Goal: Task Accomplishment & Management: Use online tool/utility

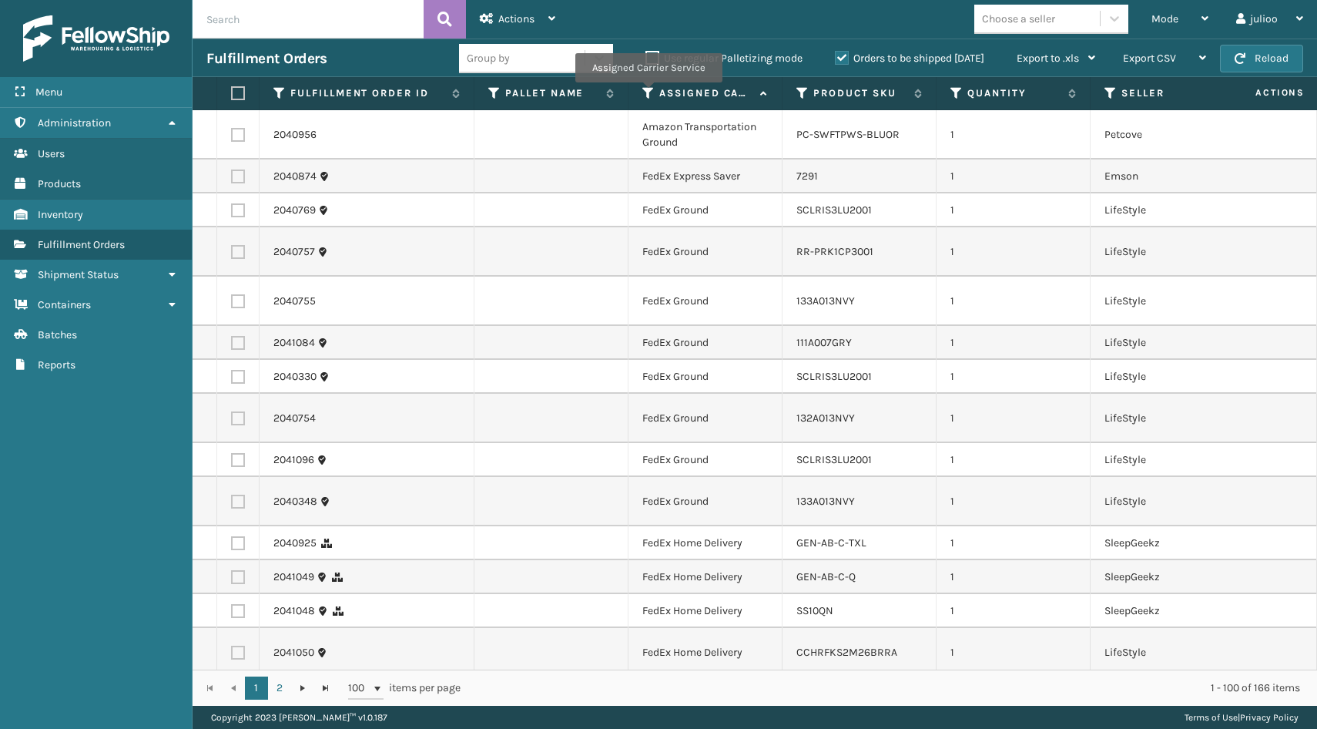
click at [648, 93] on icon at bounding box center [649, 93] width 12 height 14
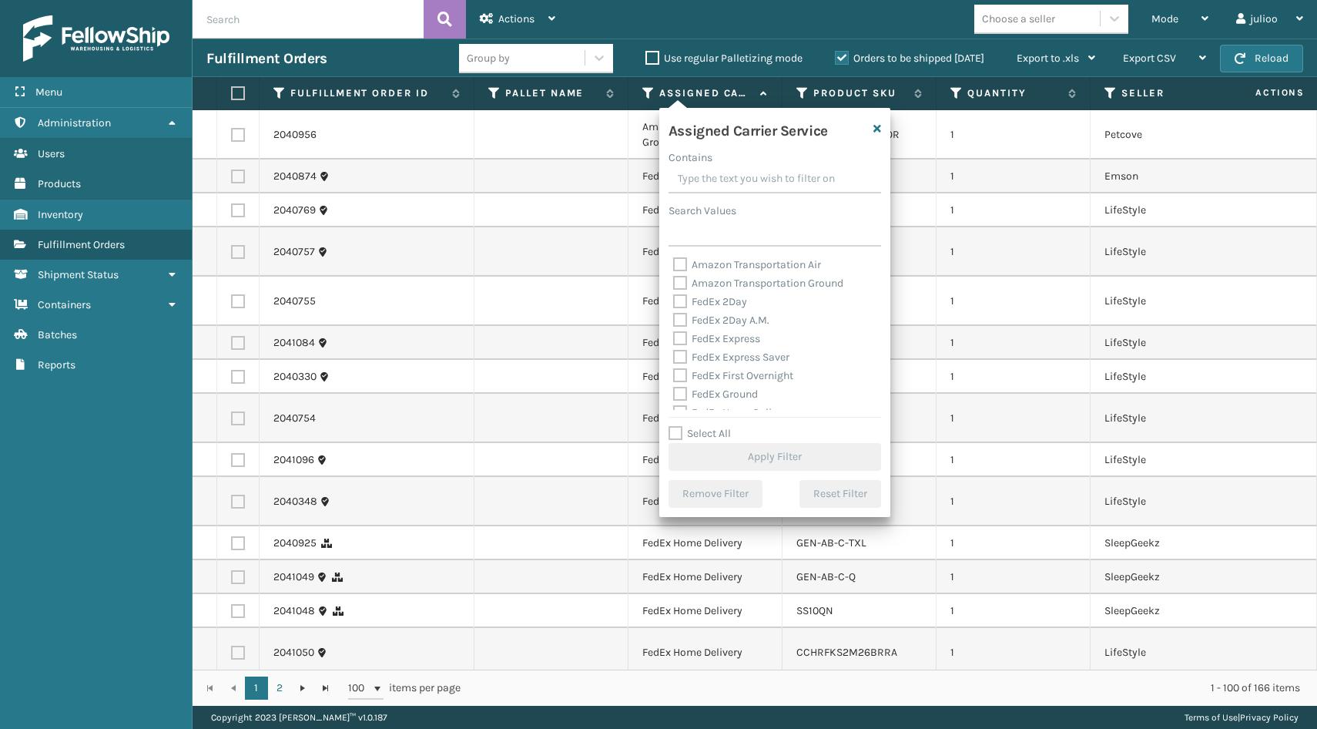
click at [671, 431] on label "Select All" at bounding box center [700, 433] width 62 height 13
click at [671, 426] on input "Select All" at bounding box center [784, 425] width 231 height 2
checkbox input "true"
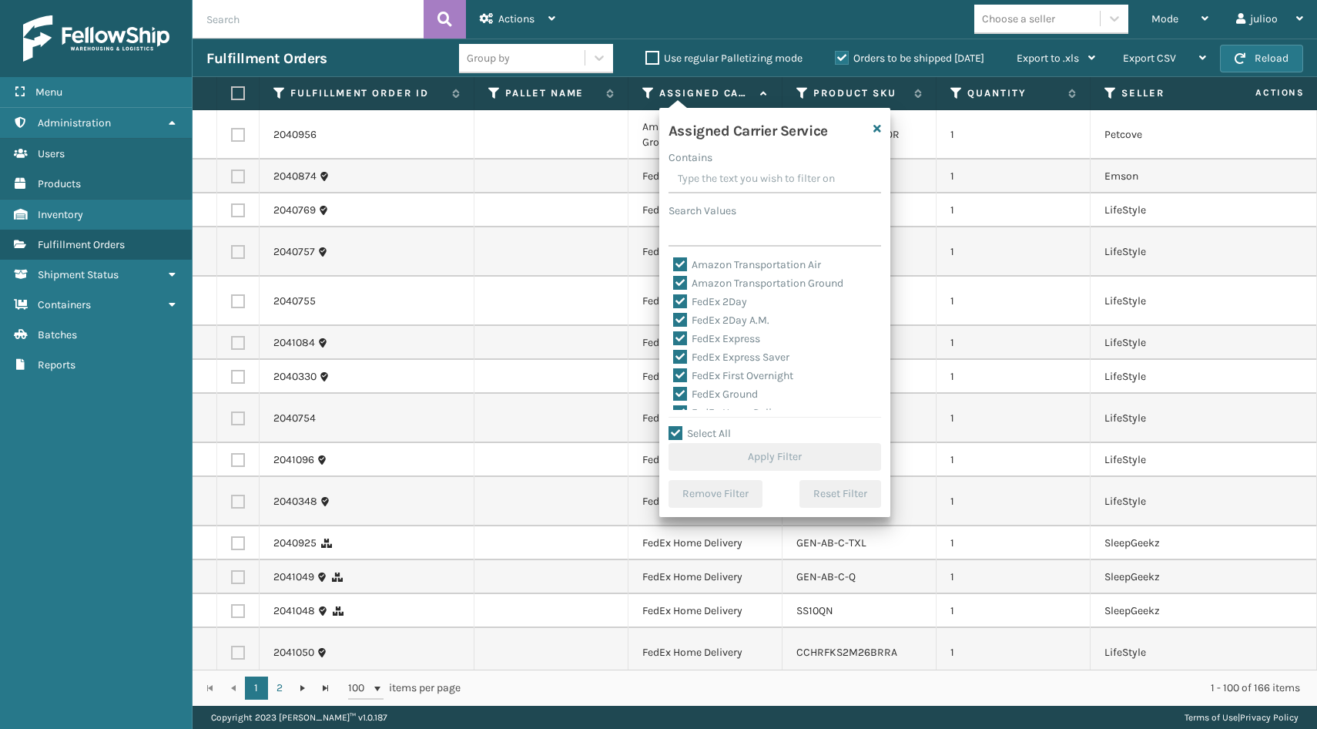
checkbox input "true"
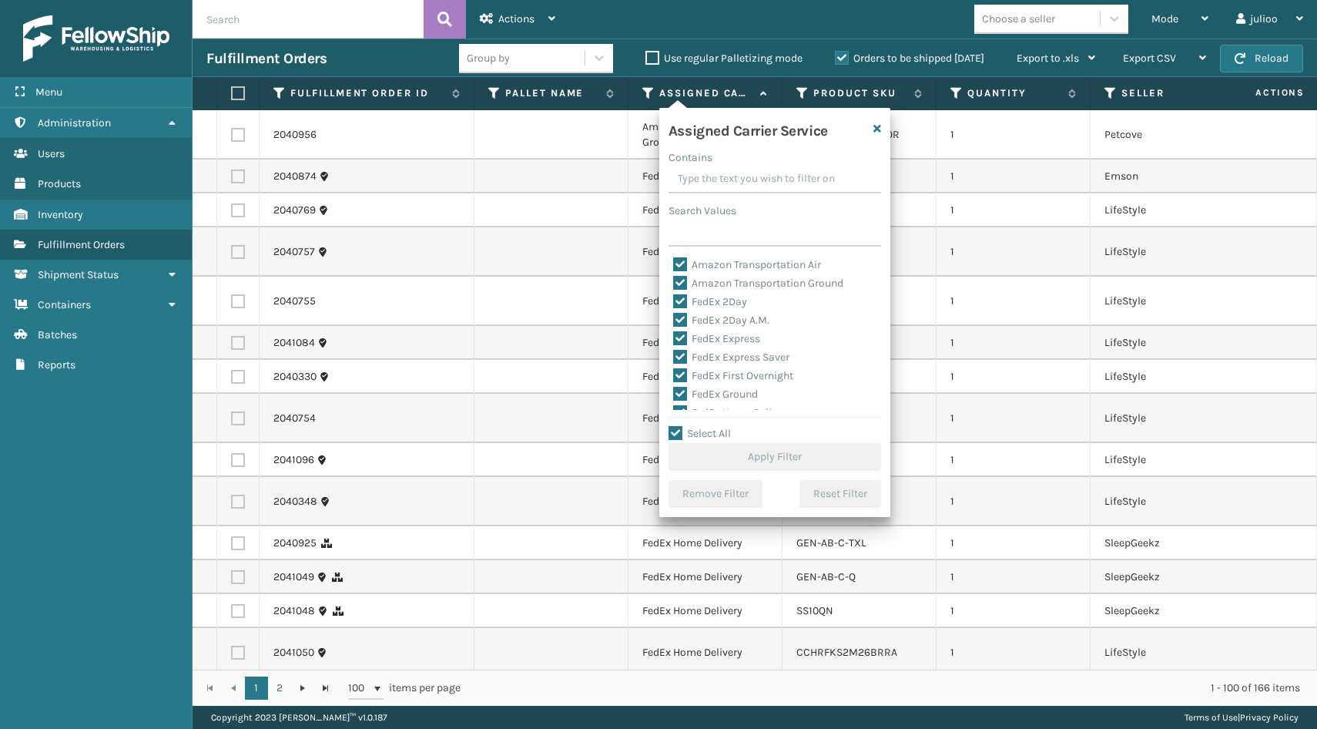
checkbox input "true"
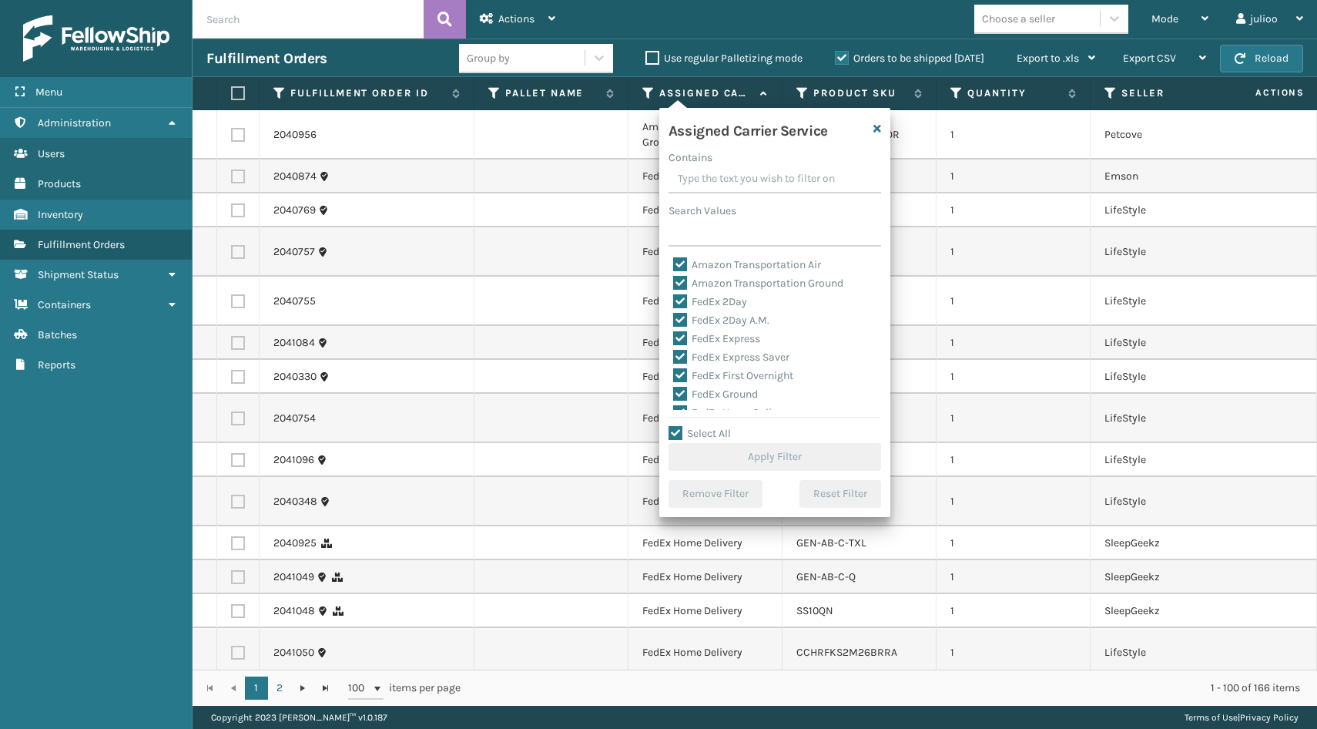
checkbox input "true"
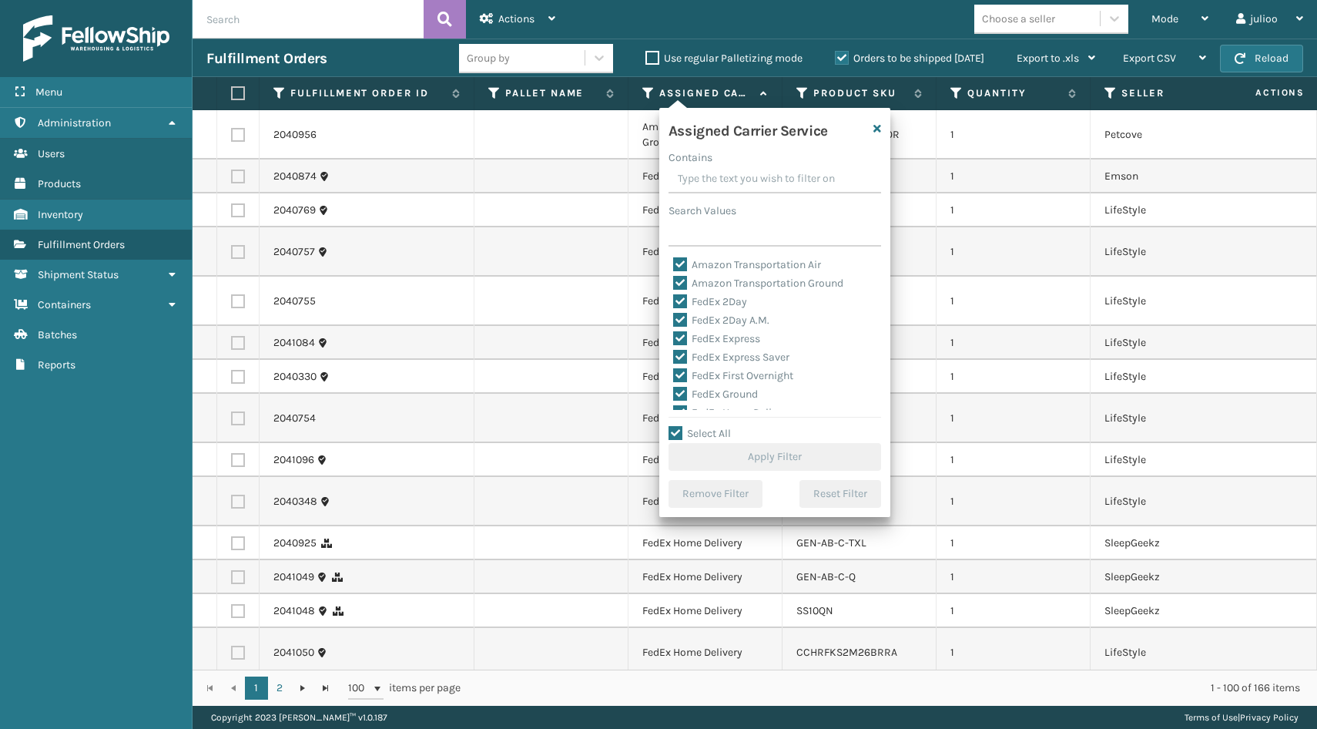
checkbox input "true"
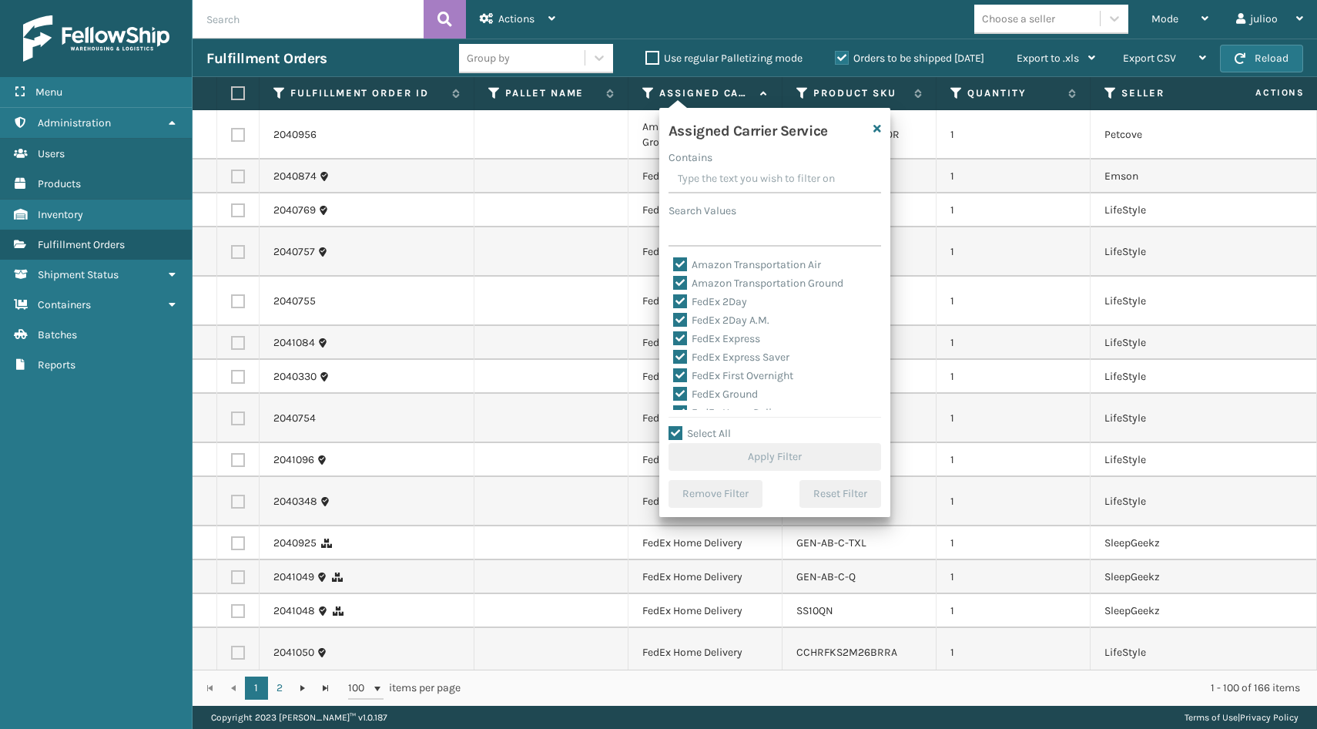
checkbox input "true"
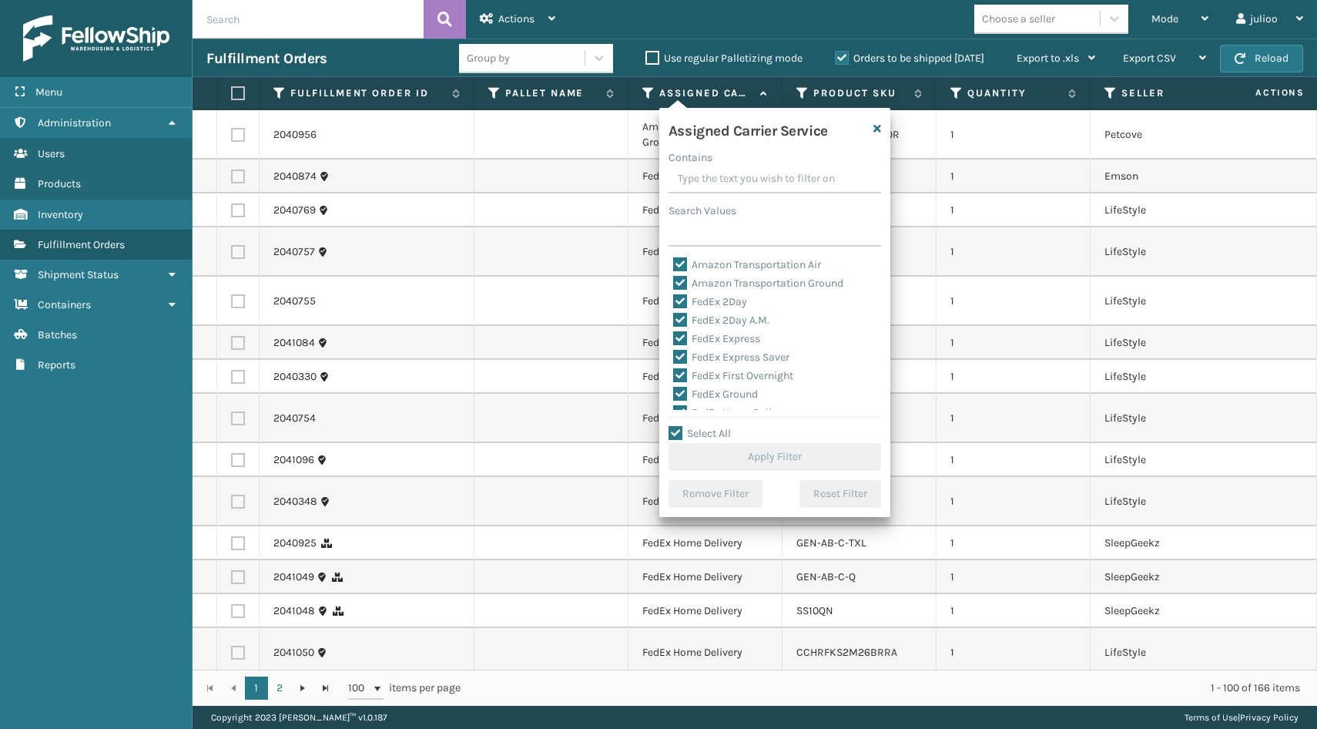
checkbox input "true"
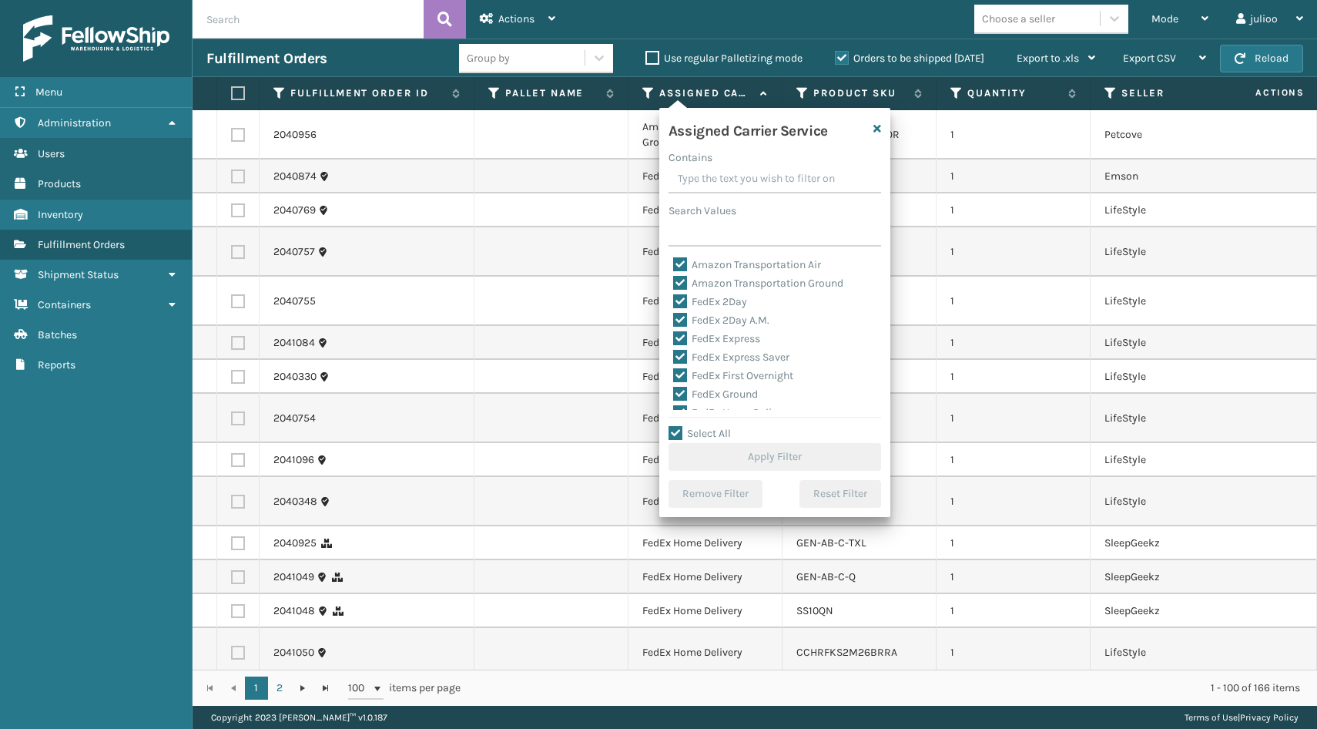
checkbox input "true"
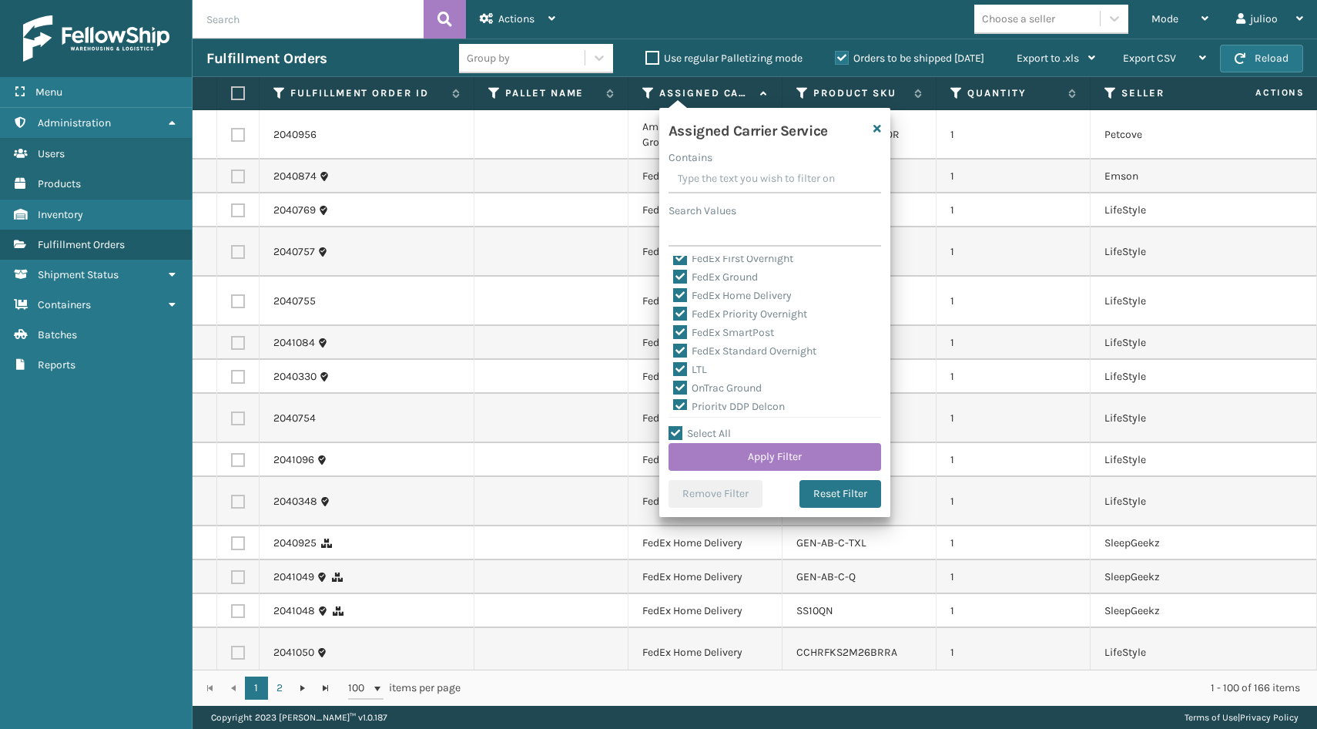
scroll to position [118, 0]
click at [683, 372] on label "LTL" at bounding box center [690, 368] width 34 height 13
click at [674, 370] on input "LTL" at bounding box center [673, 365] width 1 height 10
checkbox input "false"
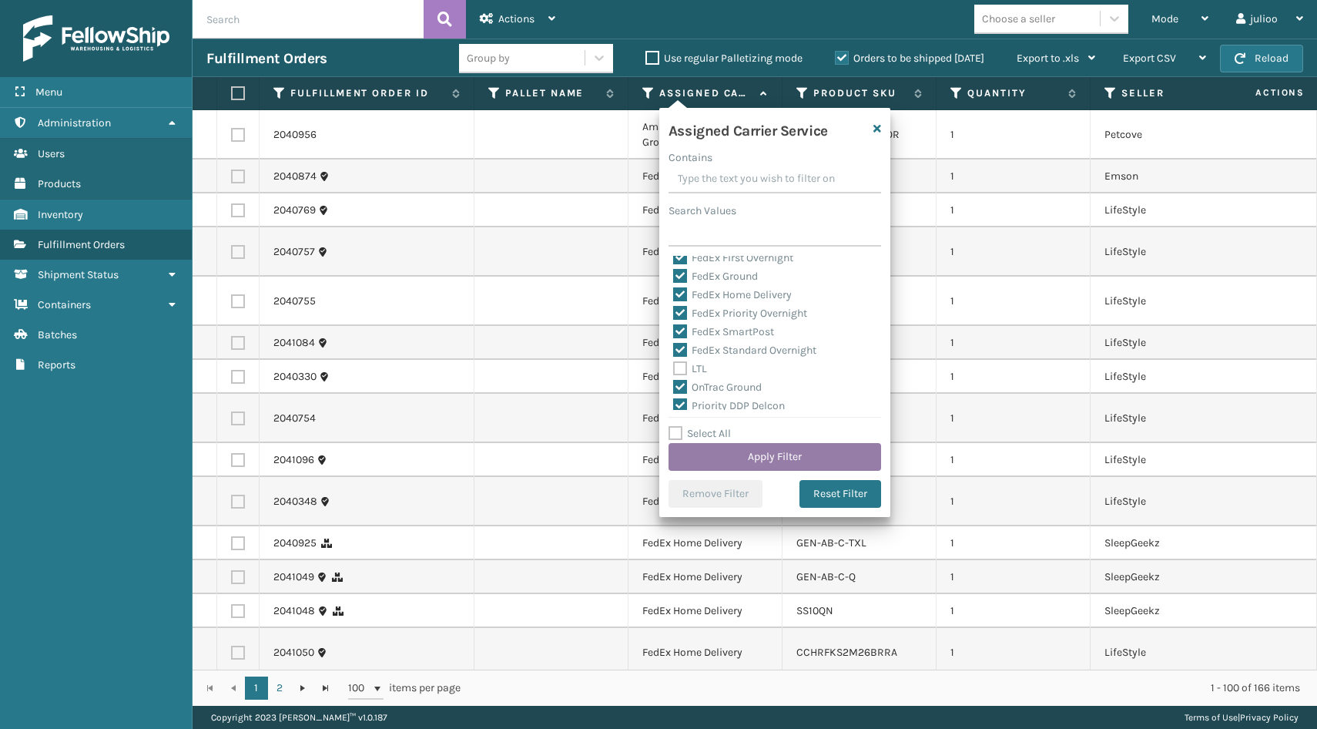
click at [713, 459] on button "Apply Filter" at bounding box center [775, 457] width 213 height 28
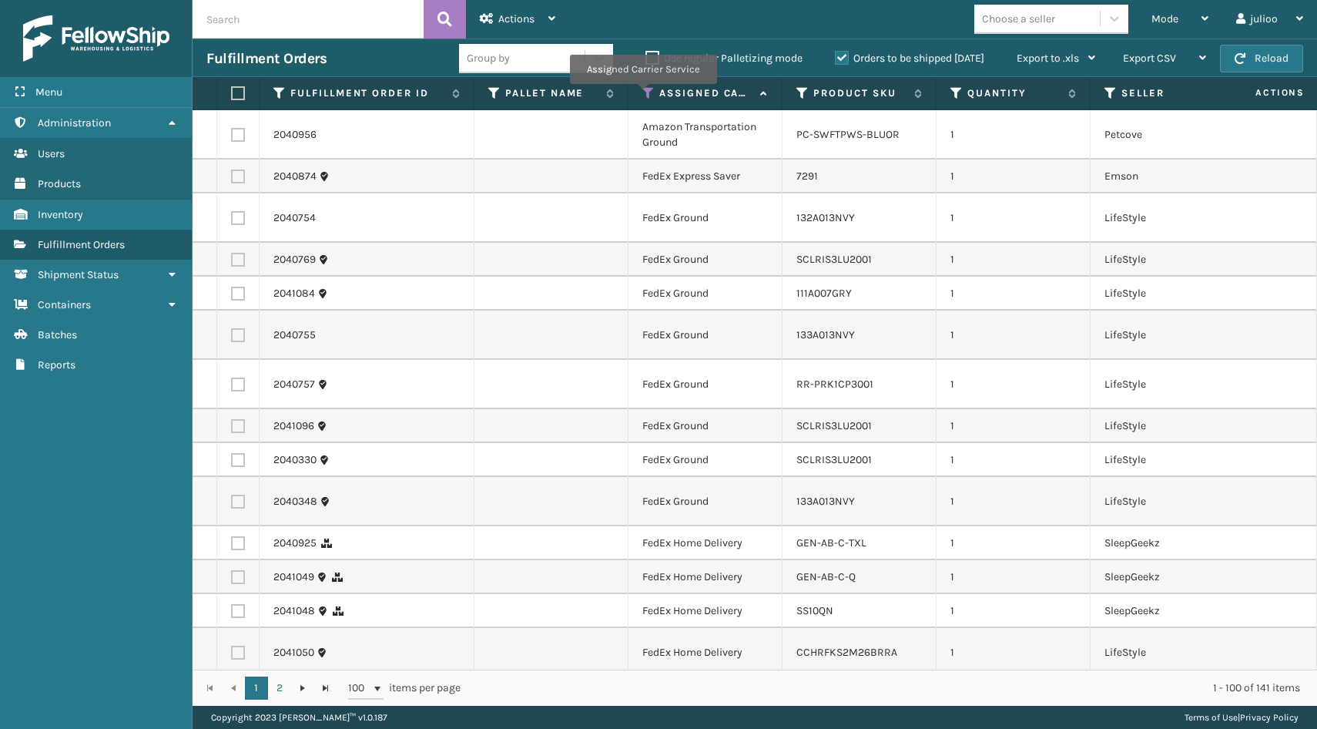
click at [643, 95] on icon at bounding box center [649, 93] width 12 height 14
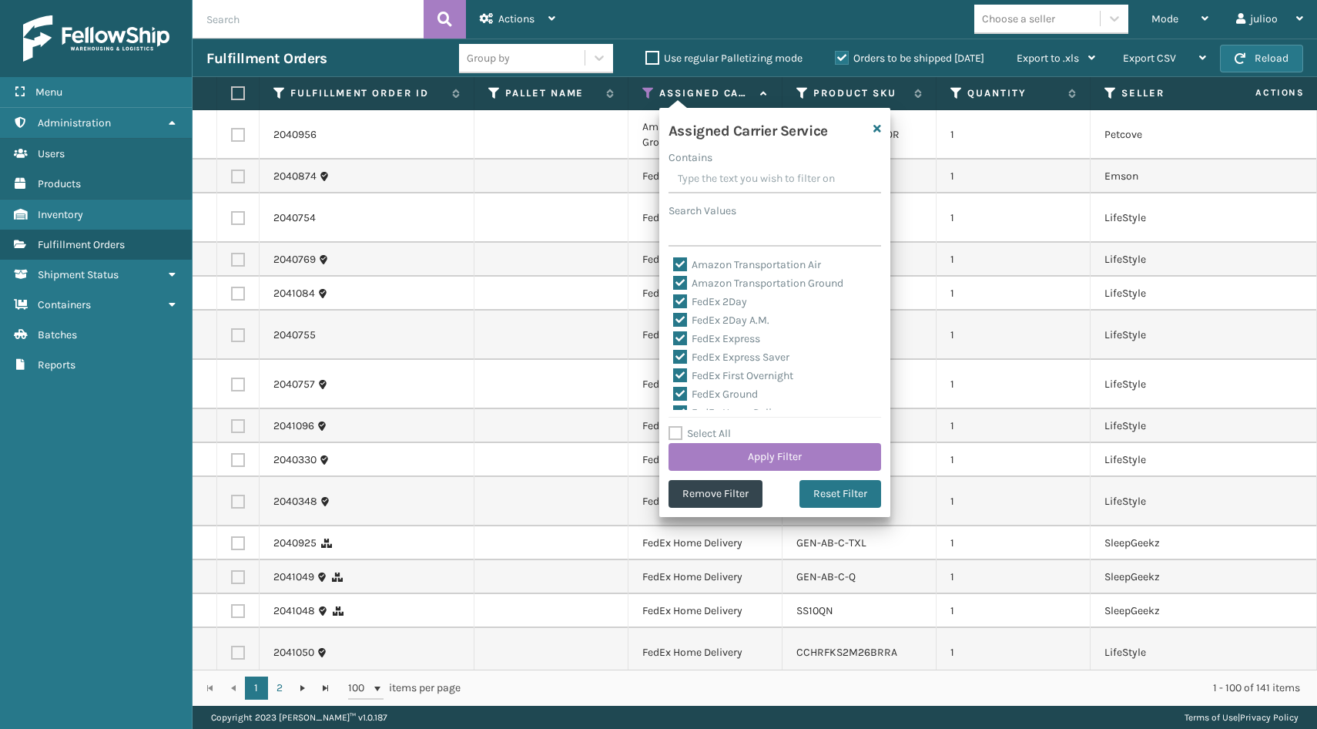
click at [673, 433] on label "Select All" at bounding box center [700, 433] width 62 height 13
click at [673, 426] on input "Select All" at bounding box center [784, 425] width 231 height 2
checkbox input "true"
click at [673, 433] on label "Select All" at bounding box center [700, 433] width 62 height 13
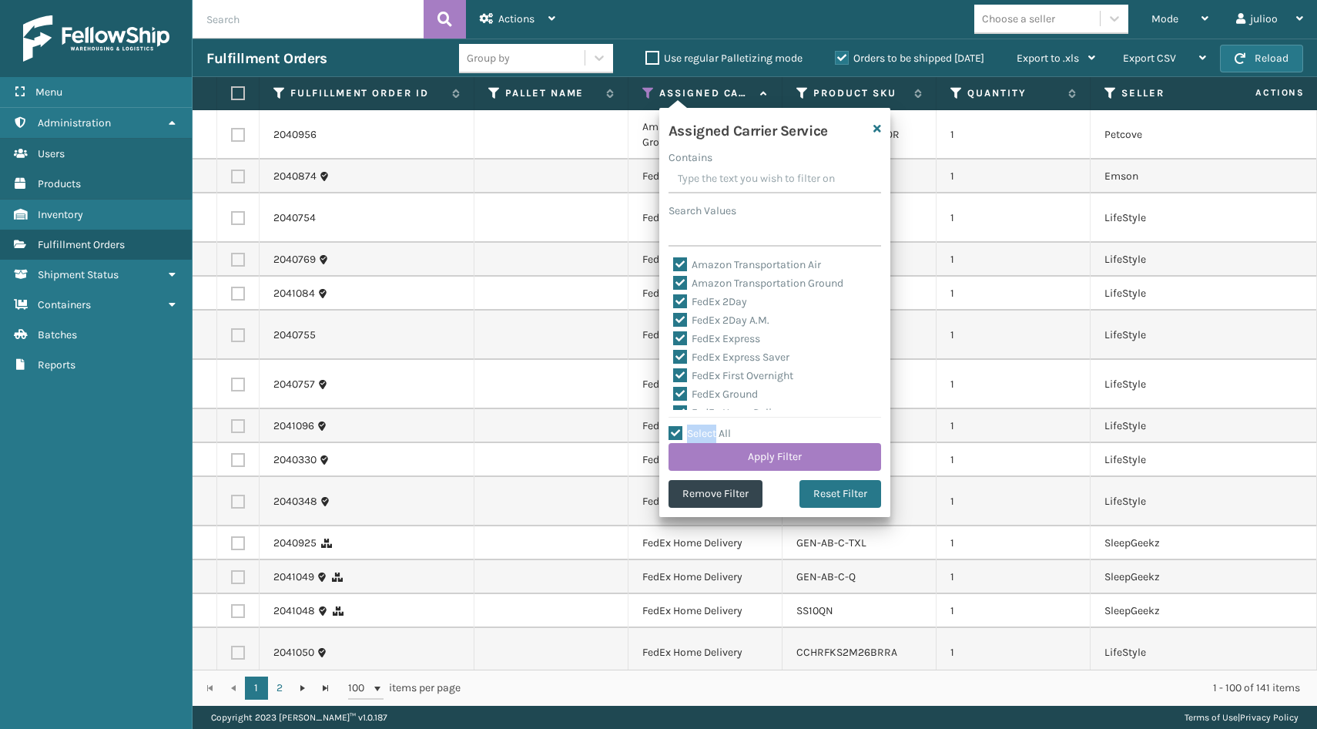
click at [673, 426] on input "Select All" at bounding box center [784, 425] width 231 height 2
checkbox input "false"
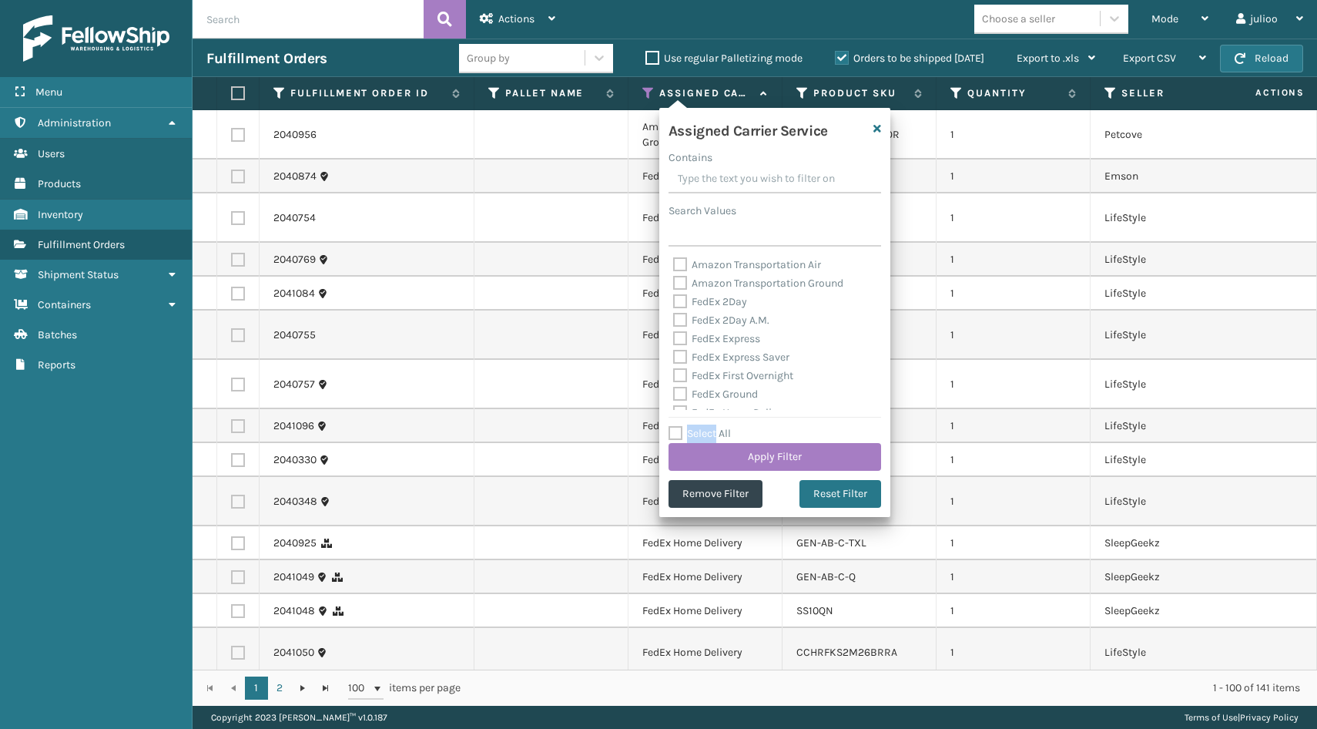
checkbox input "false"
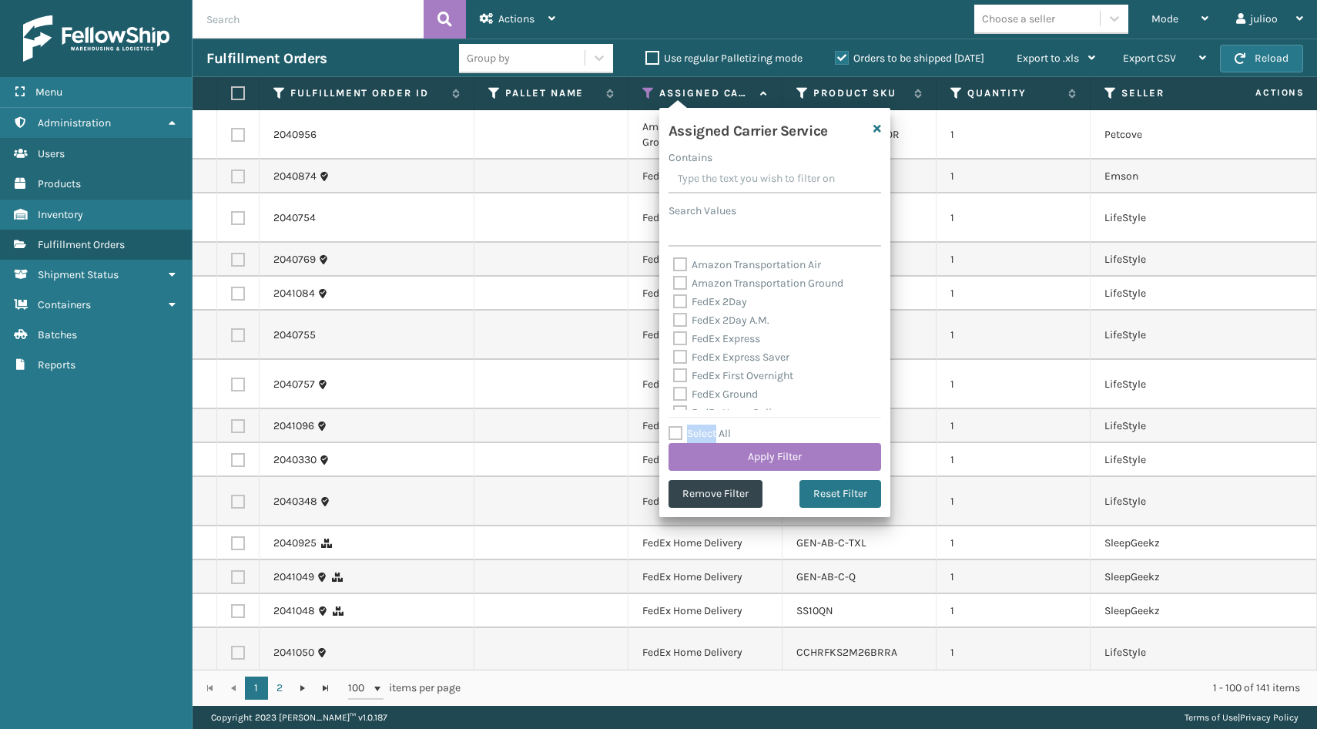
checkbox input "false"
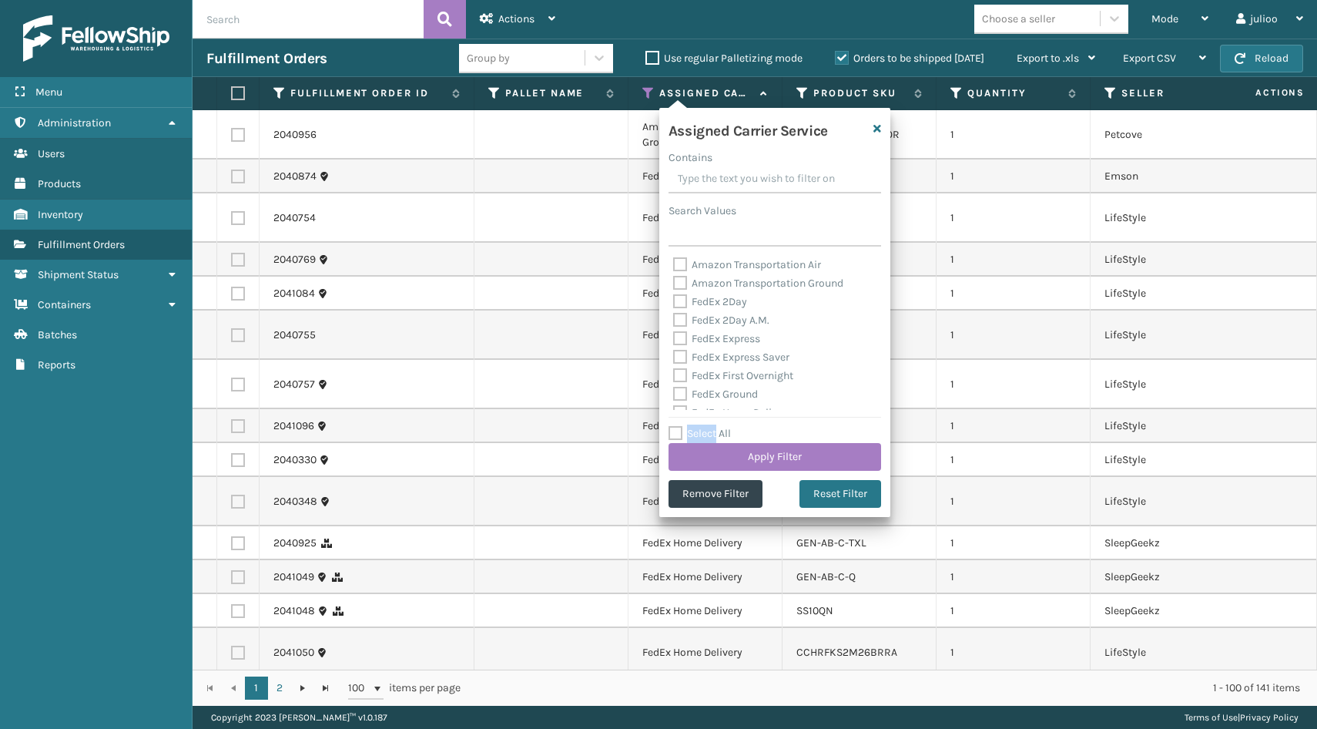
checkbox input "false"
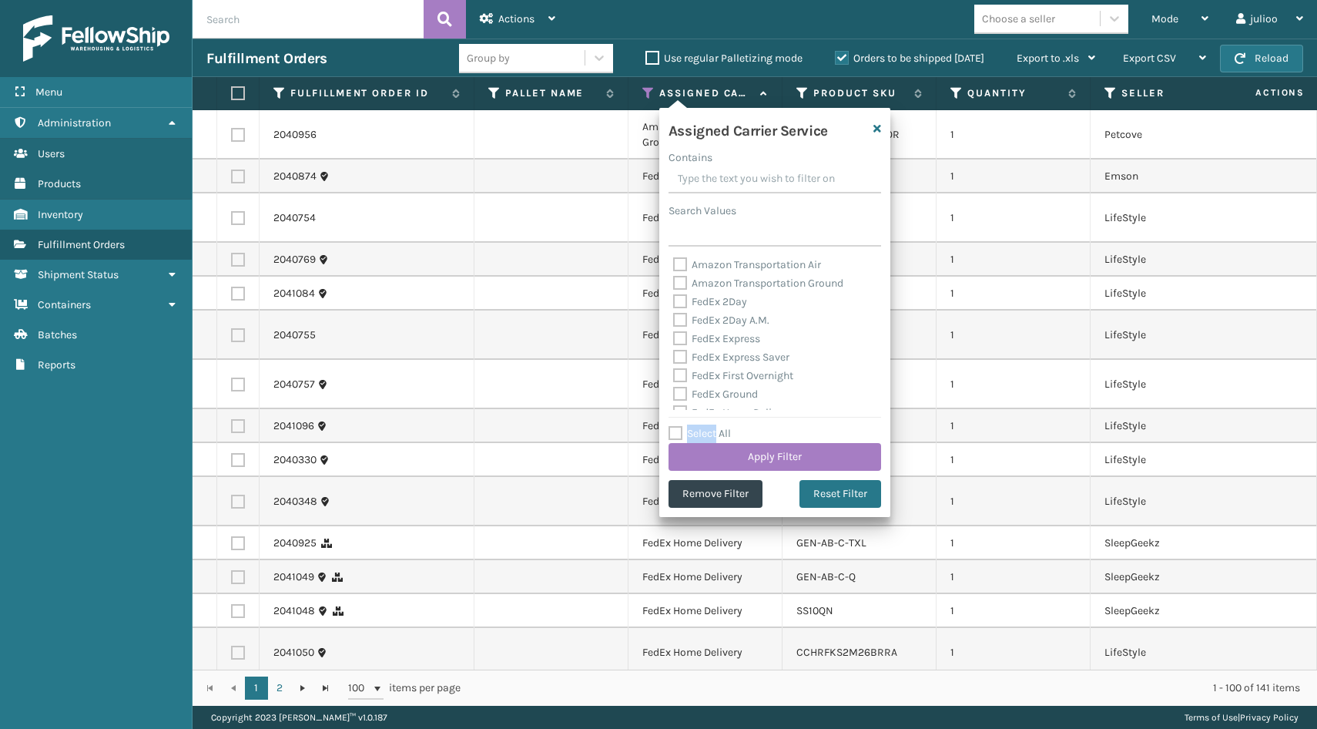
checkbox input "false"
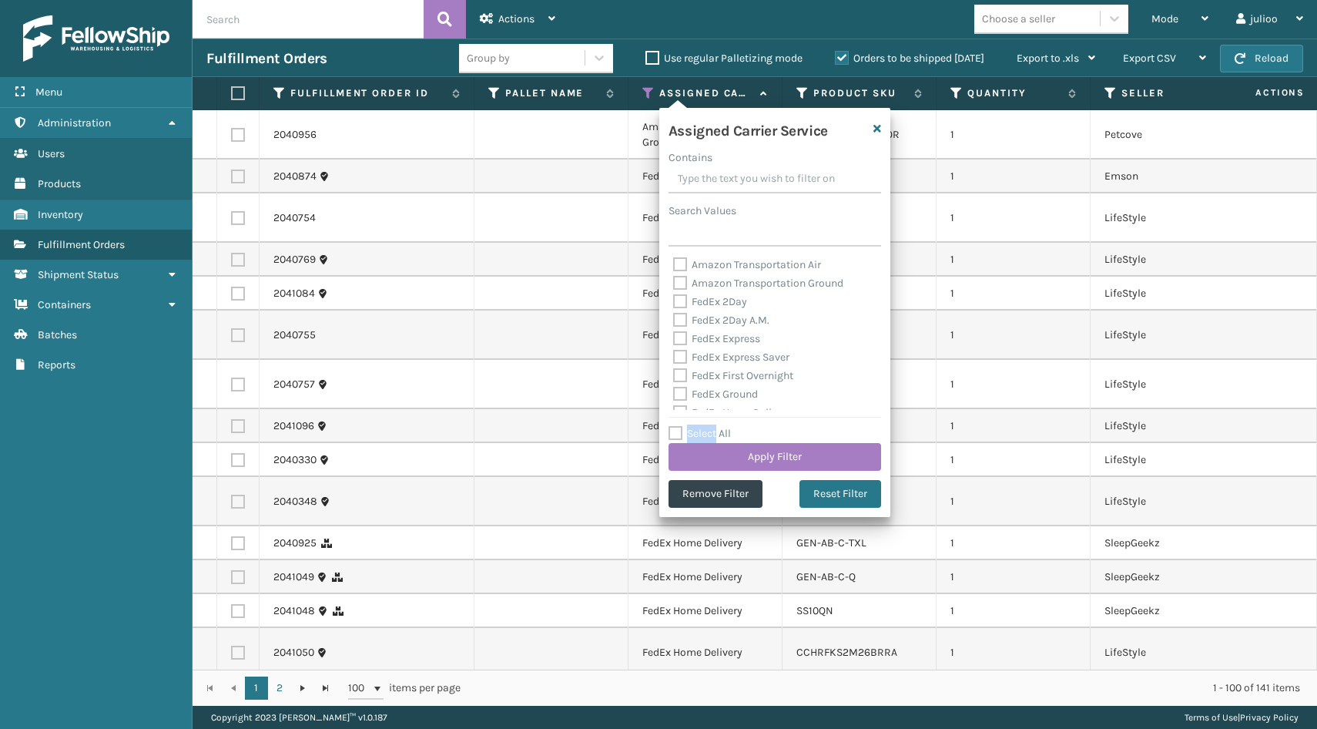
checkbox input "false"
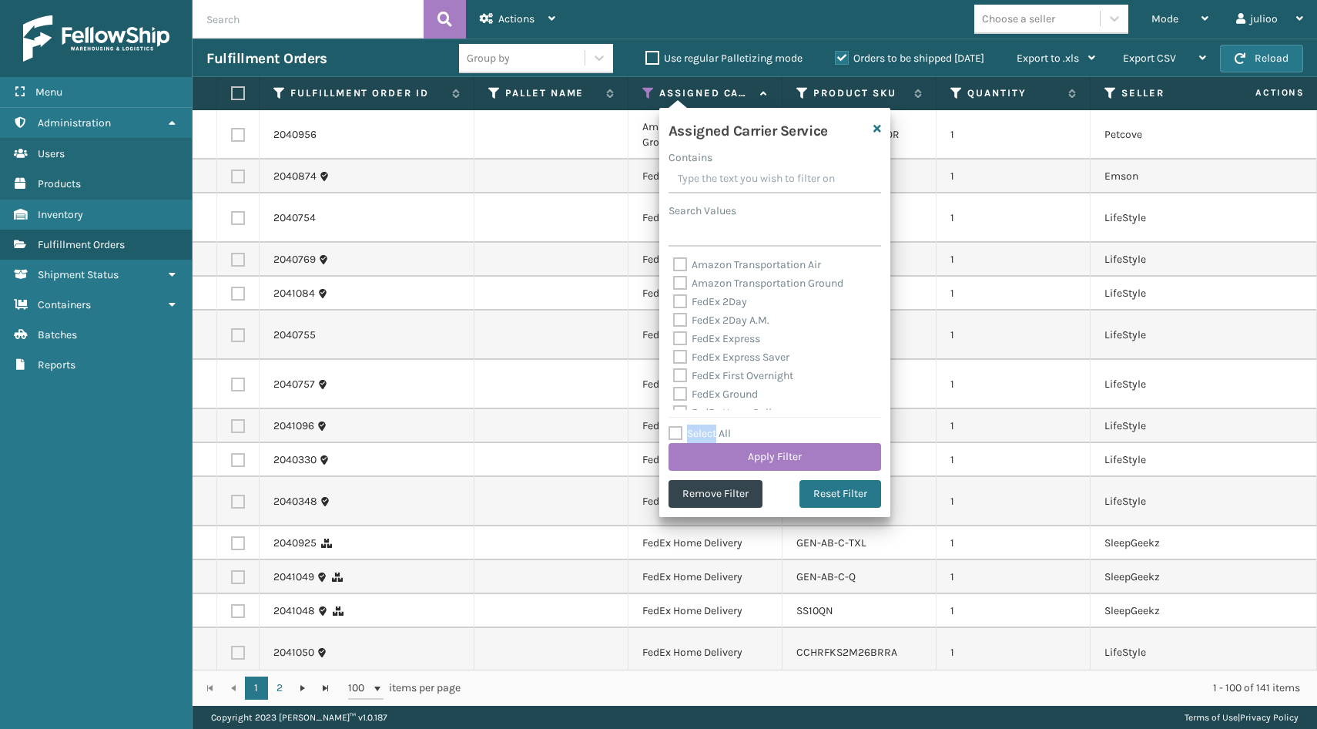
checkbox input "false"
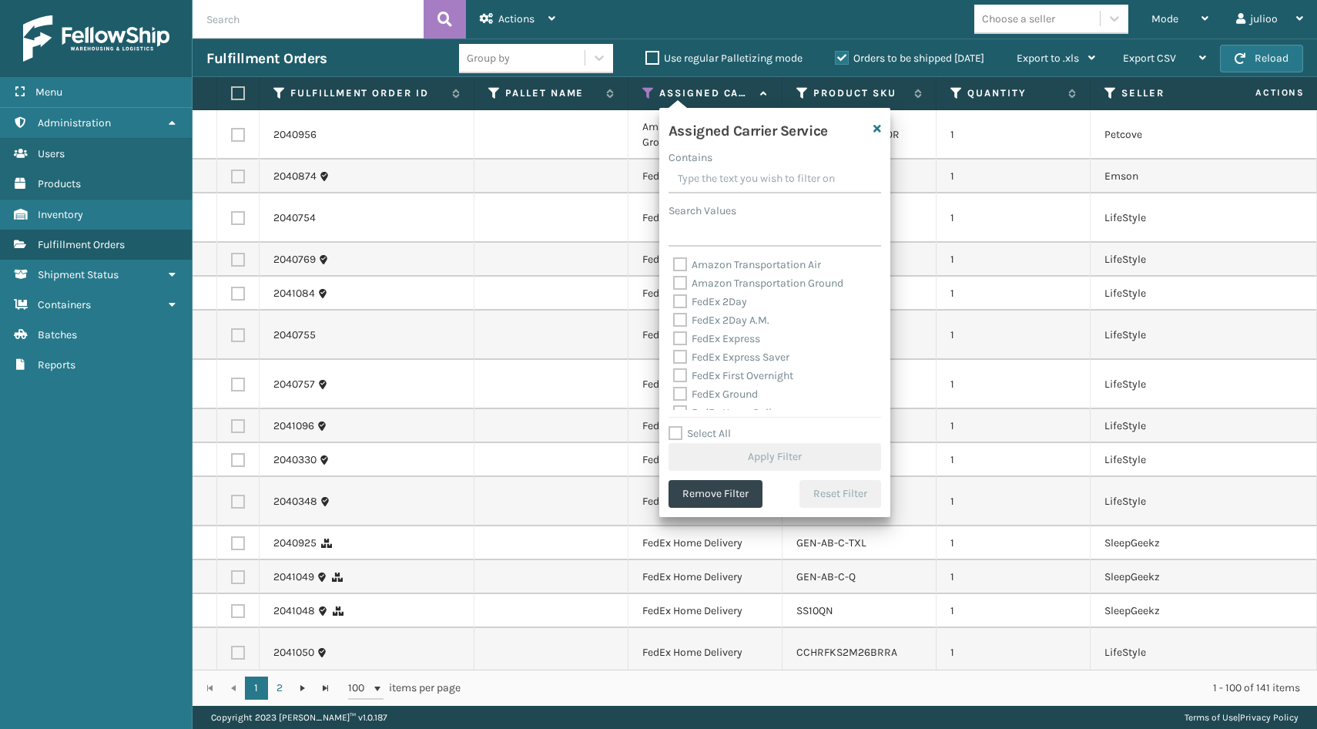
click at [681, 306] on label "FedEx 2Day" at bounding box center [710, 301] width 74 height 13
click at [674, 303] on input "FedEx 2Day" at bounding box center [673, 298] width 1 height 10
checkbox input "true"
click at [681, 318] on label "FedEx 2Day A.M." at bounding box center [721, 320] width 96 height 13
click at [674, 318] on input "FedEx 2Day A.M." at bounding box center [673, 316] width 1 height 10
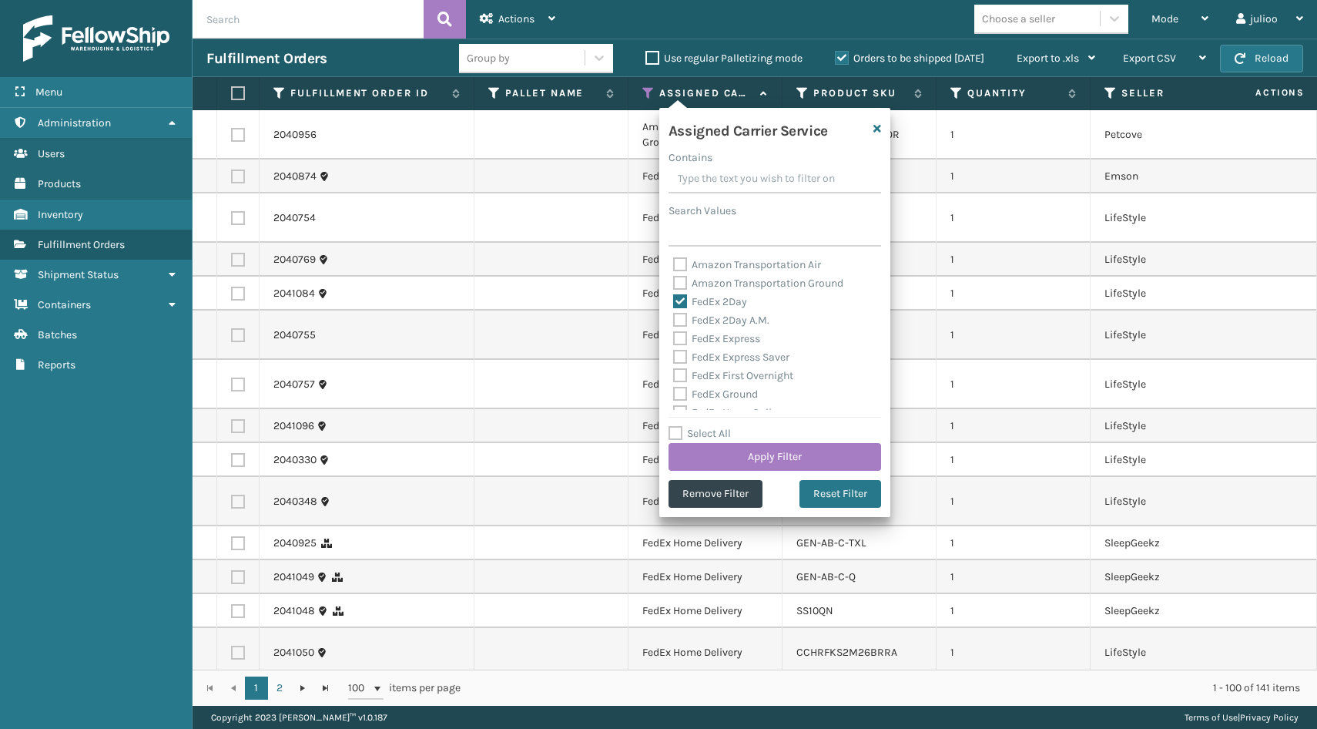
checkbox input "true"
click at [681, 331] on div "FedEx Express" at bounding box center [774, 339] width 203 height 18
click at [681, 336] on label "FedEx Express" at bounding box center [716, 338] width 87 height 13
click at [674, 336] on input "FedEx Express" at bounding box center [673, 335] width 1 height 10
checkbox input "true"
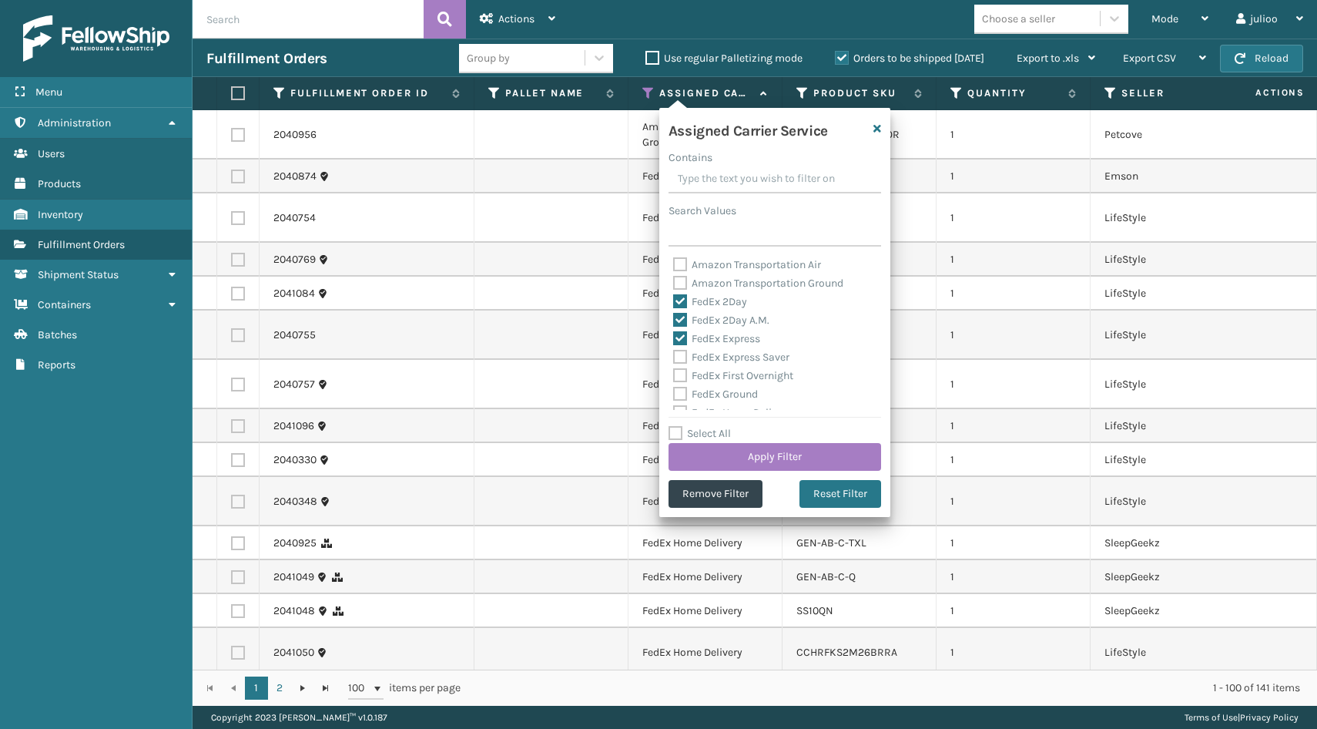
click at [679, 358] on label "FedEx Express Saver" at bounding box center [731, 357] width 116 height 13
click at [674, 358] on input "FedEx Express Saver" at bounding box center [673, 353] width 1 height 10
checkbox input "true"
click at [679, 377] on label "FedEx First Overnight" at bounding box center [733, 375] width 120 height 13
click at [674, 377] on input "FedEx First Overnight" at bounding box center [673, 372] width 1 height 10
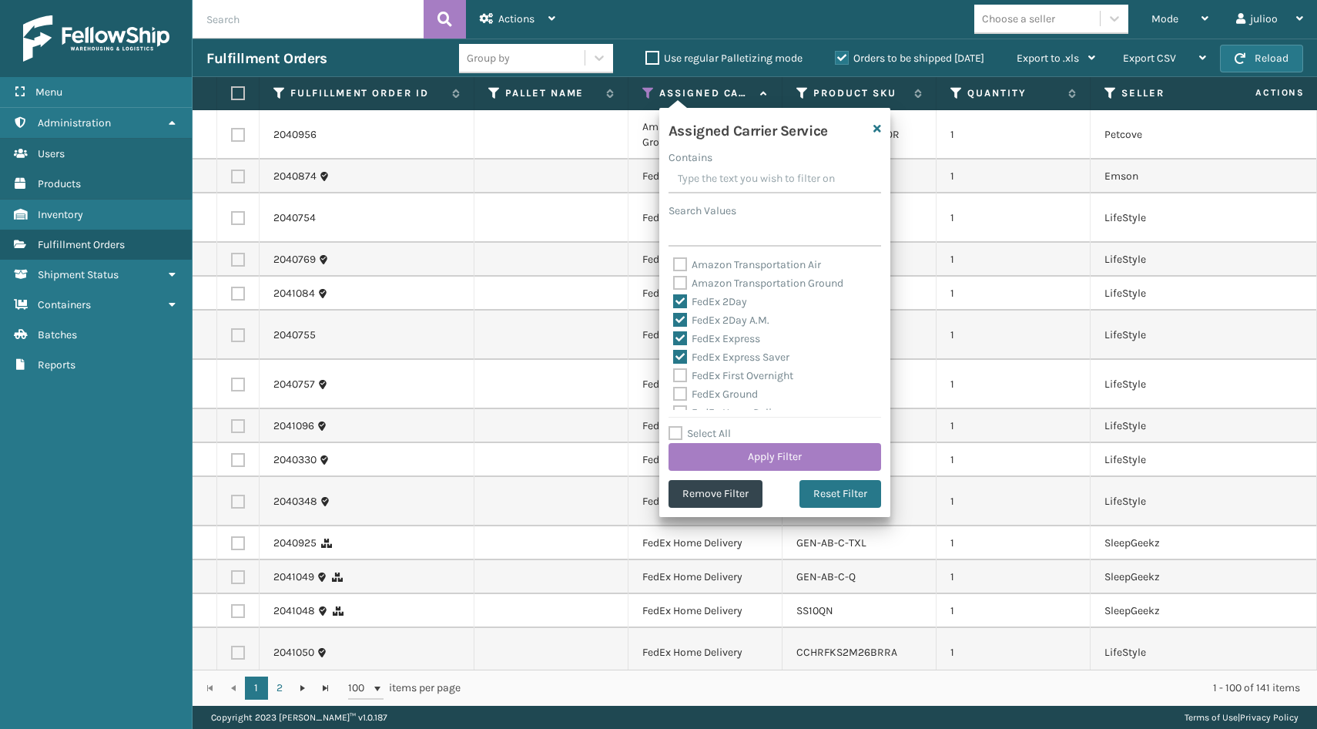
checkbox input "true"
click at [677, 296] on label "FedEx Ground" at bounding box center [715, 290] width 85 height 13
click at [674, 291] on input "FedEx Ground" at bounding box center [673, 286] width 1 height 10
checkbox input "true"
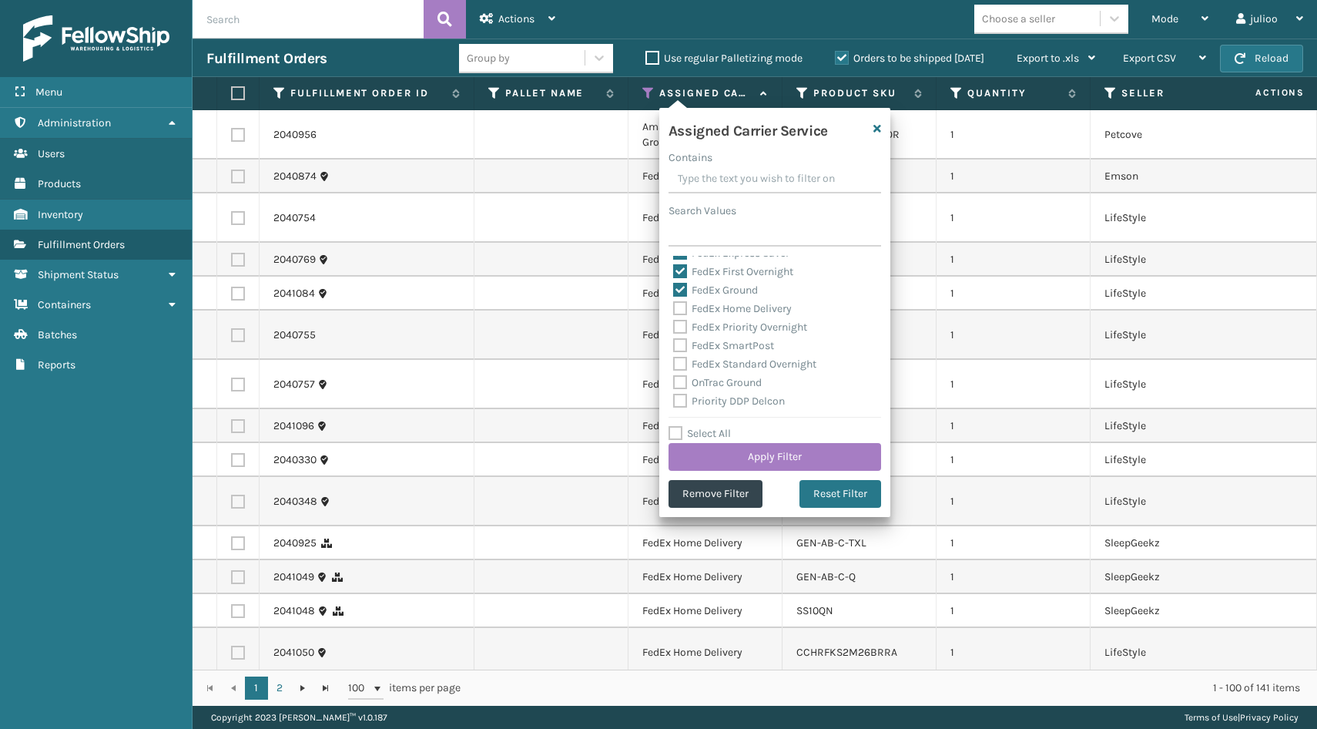
click at [679, 307] on label "FedEx Home Delivery" at bounding box center [732, 308] width 119 height 13
click at [674, 307] on input "FedEx Home Delivery" at bounding box center [673, 305] width 1 height 10
checkbox input "true"
click at [679, 330] on label "FedEx Priority Overnight" at bounding box center [740, 326] width 134 height 13
click at [674, 328] on input "FedEx Priority Overnight" at bounding box center [673, 323] width 1 height 10
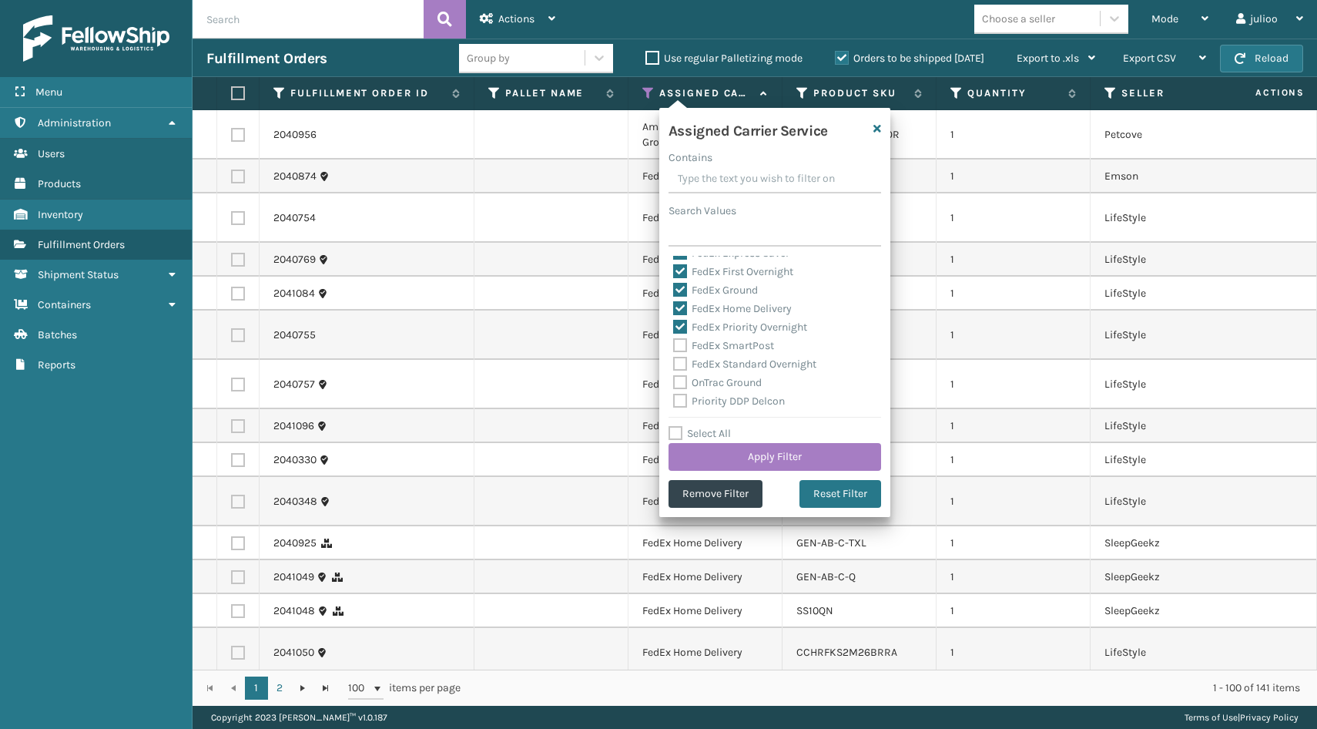
checkbox input "true"
click at [680, 343] on label "FedEx SmartPost" at bounding box center [723, 345] width 101 height 13
click at [674, 343] on input "FedEx SmartPost" at bounding box center [673, 342] width 1 height 10
checkbox input "true"
click at [680, 361] on label "FedEx Standard Overnight" at bounding box center [744, 363] width 143 height 13
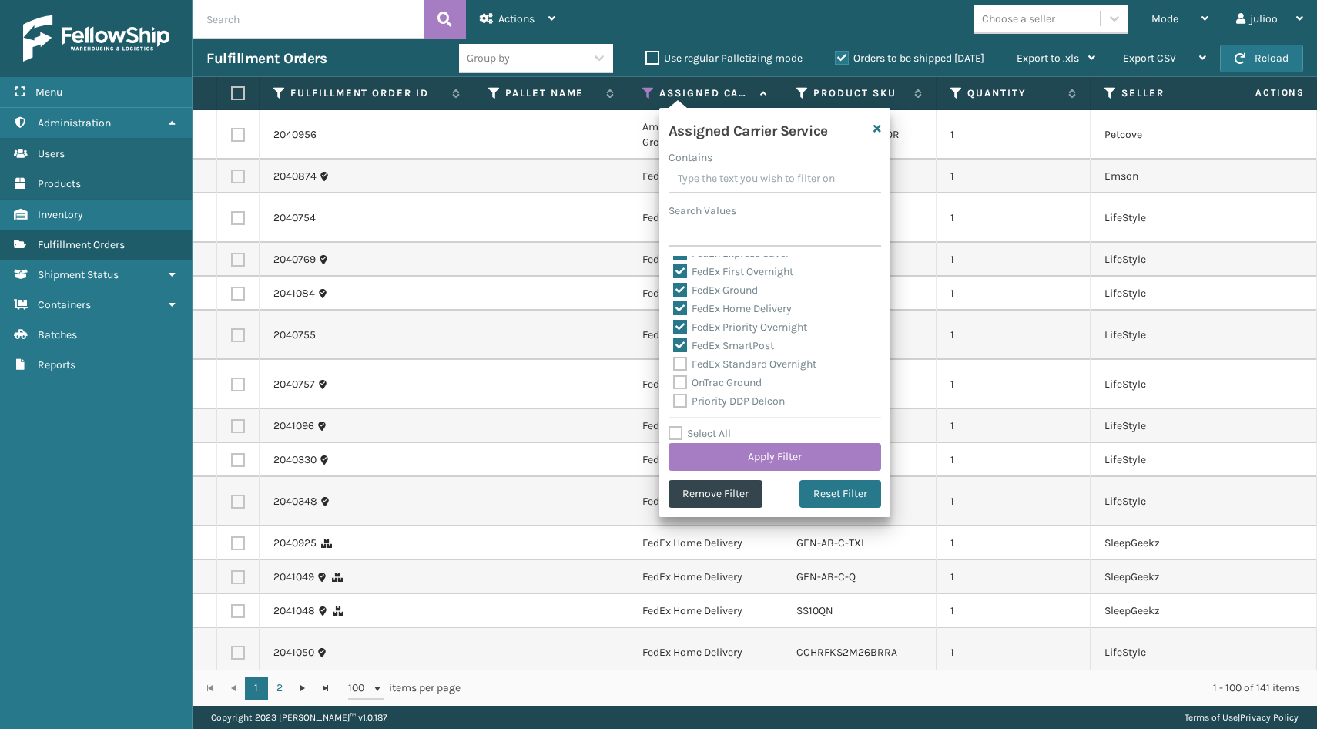
click at [674, 361] on input "FedEx Standard Overnight" at bounding box center [673, 360] width 1 height 10
checkbox input "true"
click at [682, 384] on label "OnTrac Ground" at bounding box center [717, 382] width 89 height 13
click at [674, 384] on input "OnTrac Ground" at bounding box center [673, 379] width 1 height 10
click at [683, 383] on label "OnTrac Ground" at bounding box center [717, 382] width 89 height 13
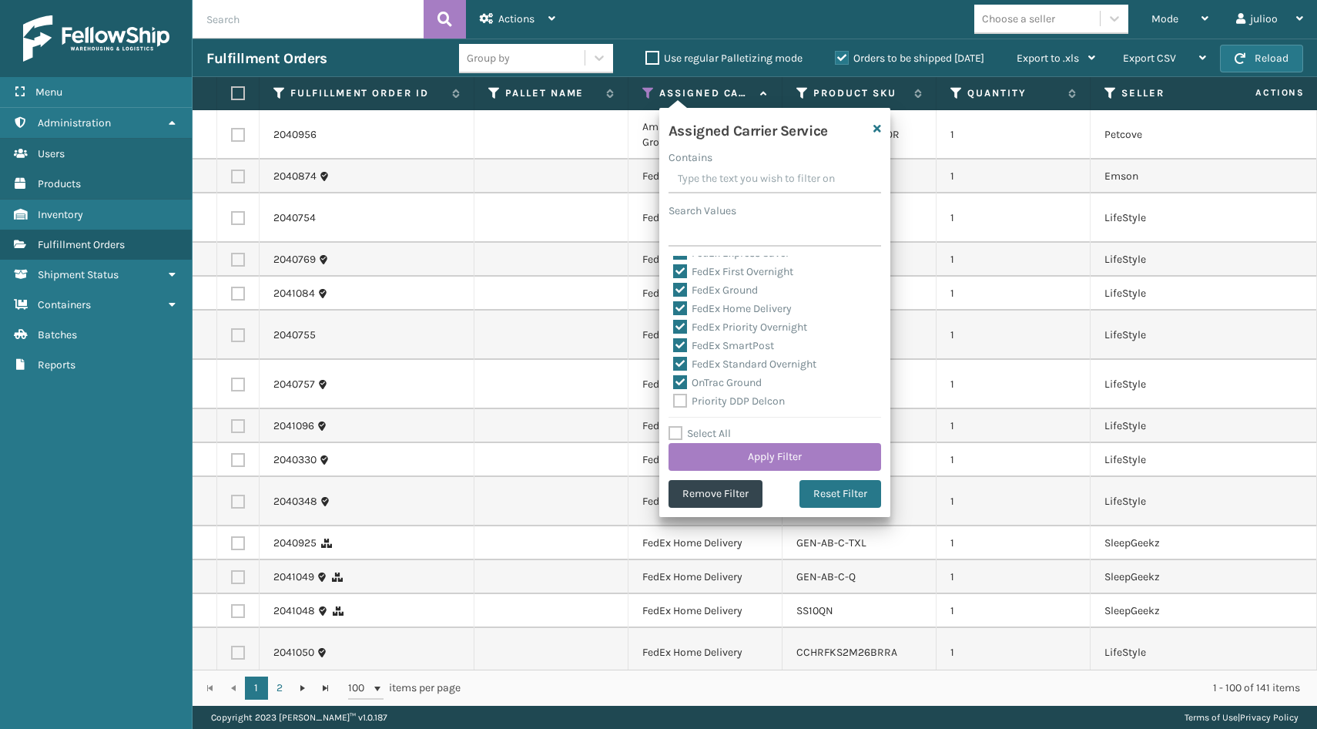
click at [674, 383] on input "OnTrac Ground" at bounding box center [673, 379] width 1 height 10
checkbox input "false"
click at [732, 454] on button "Apply Filter" at bounding box center [775, 457] width 213 height 28
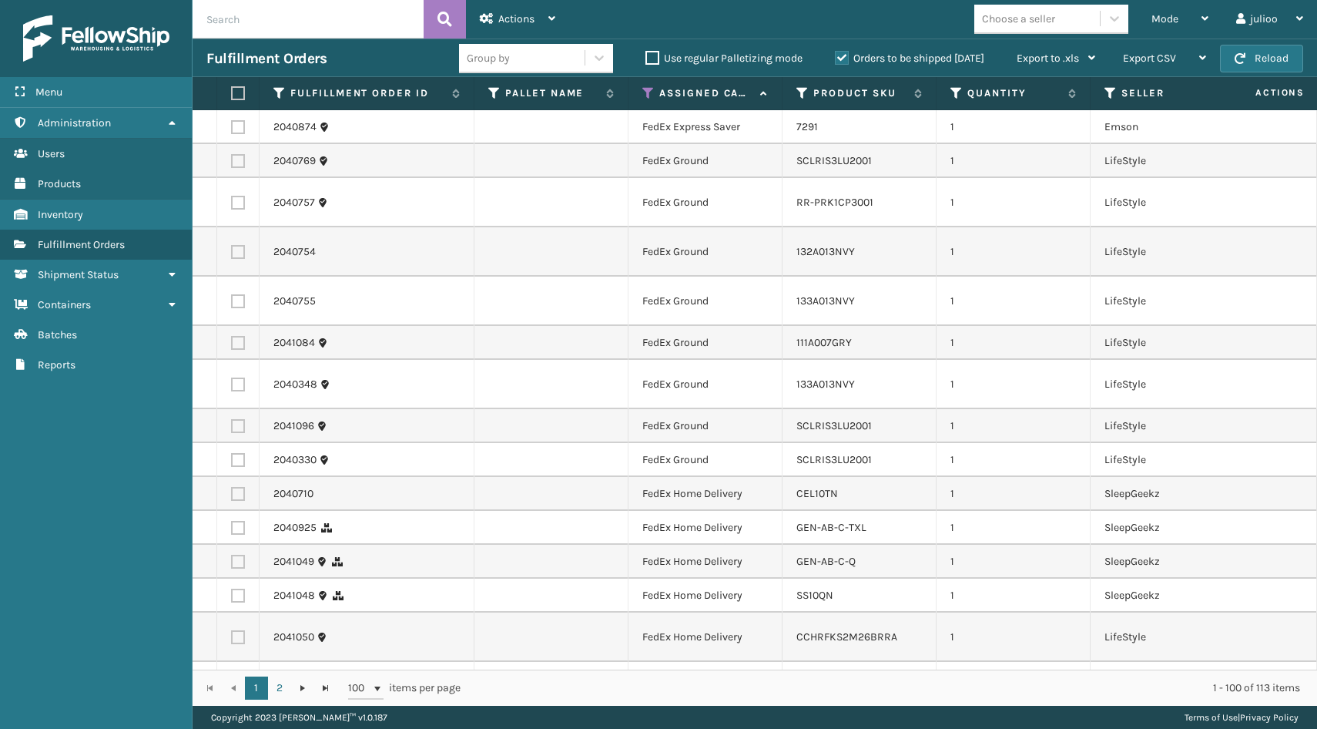
click at [240, 94] on label at bounding box center [235, 93] width 9 height 14
click at [232, 94] on input "checkbox" at bounding box center [231, 94] width 1 height 10
checkbox input "true"
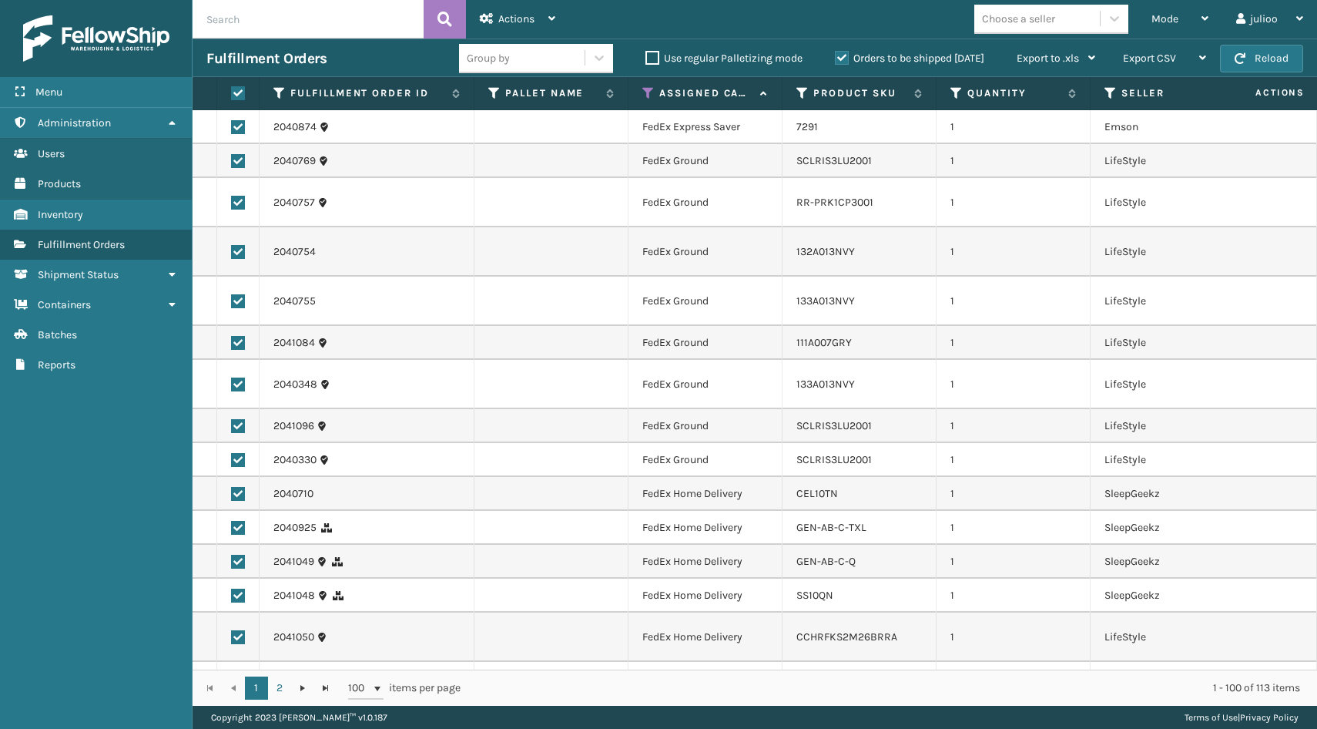
checkbox input "true"
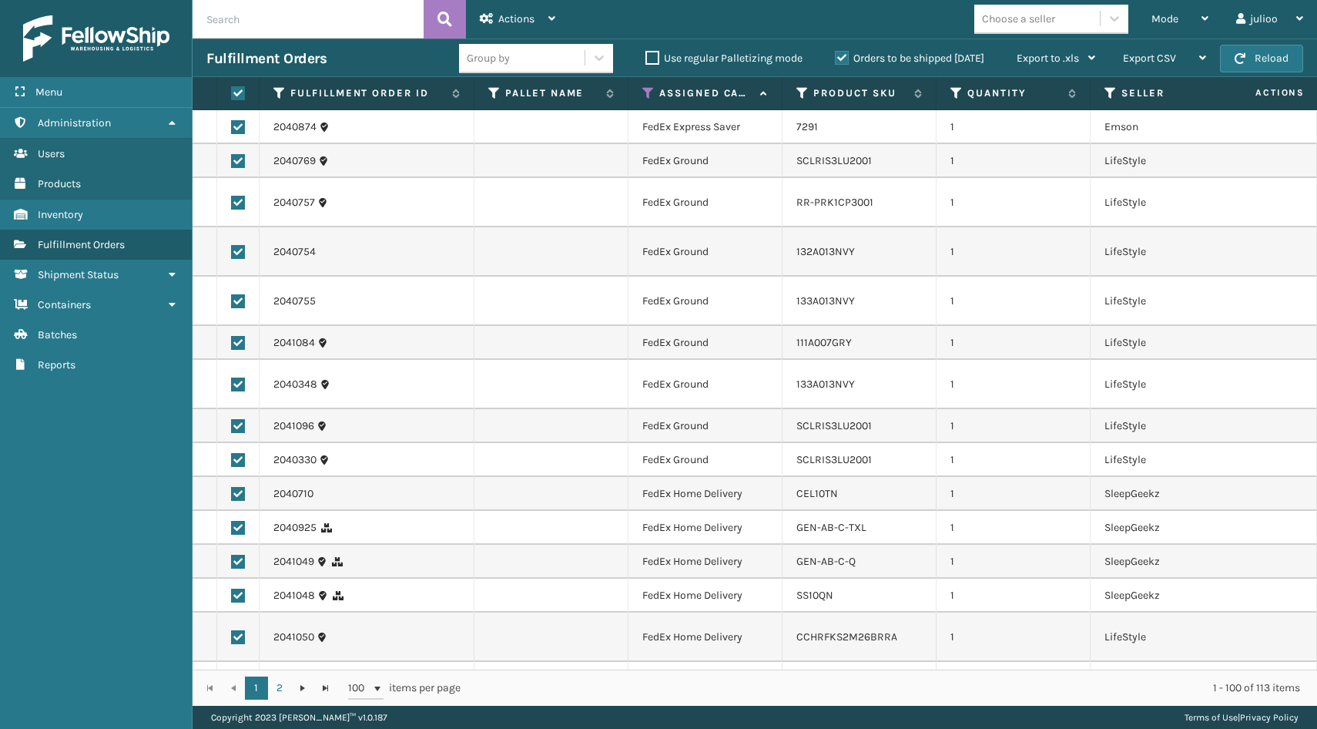
checkbox input "true"
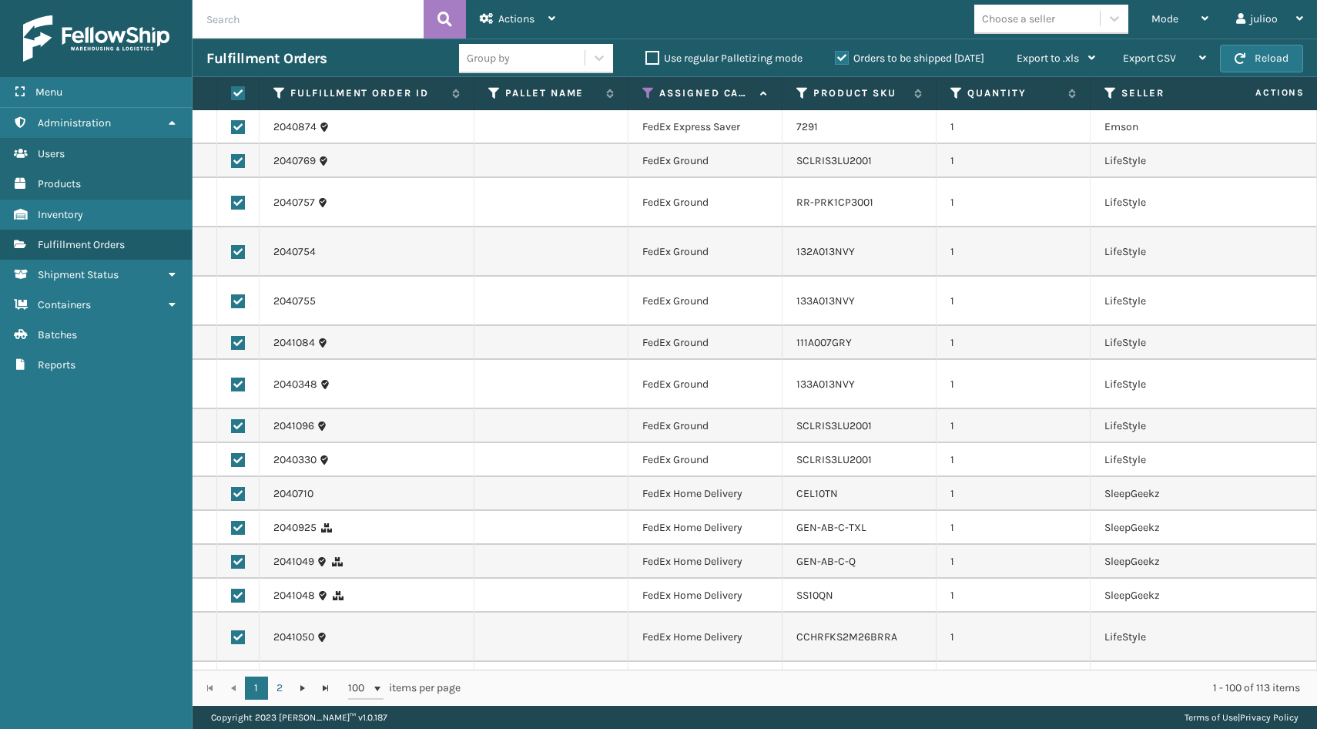
checkbox input "true"
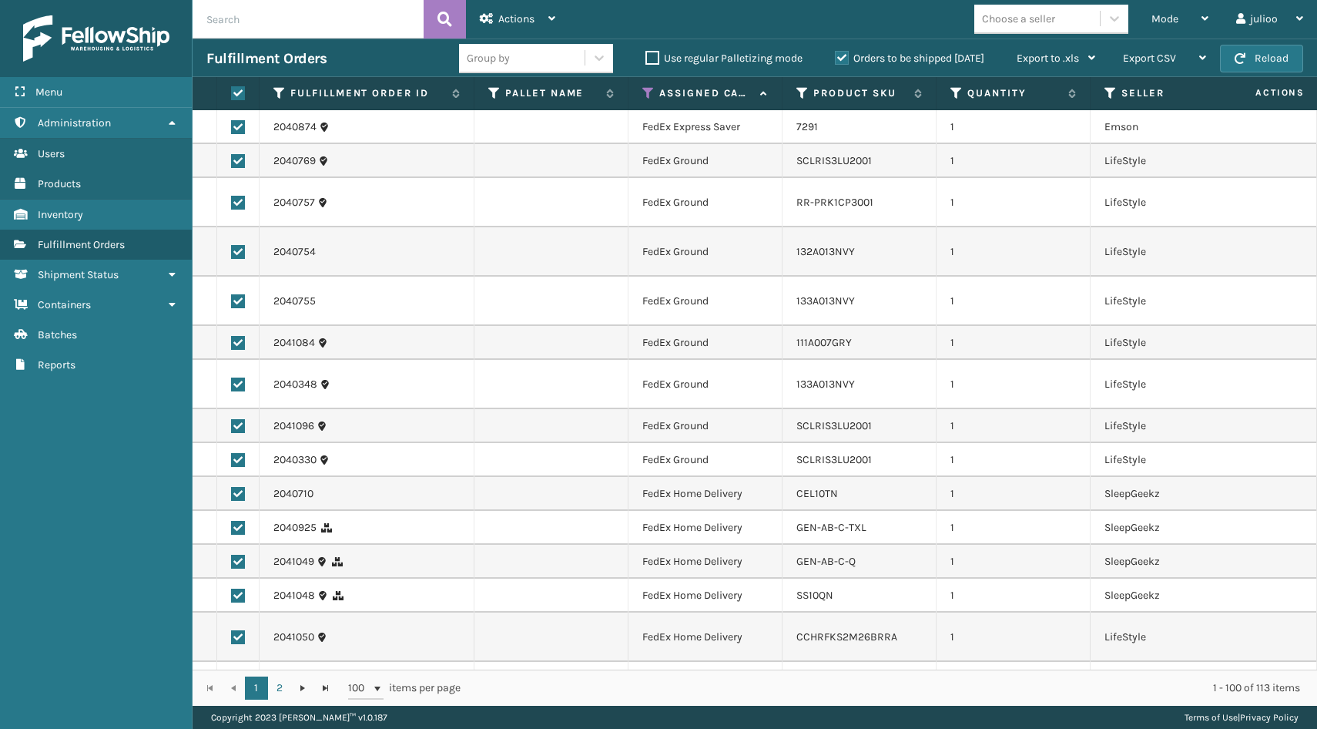
checkbox input "true"
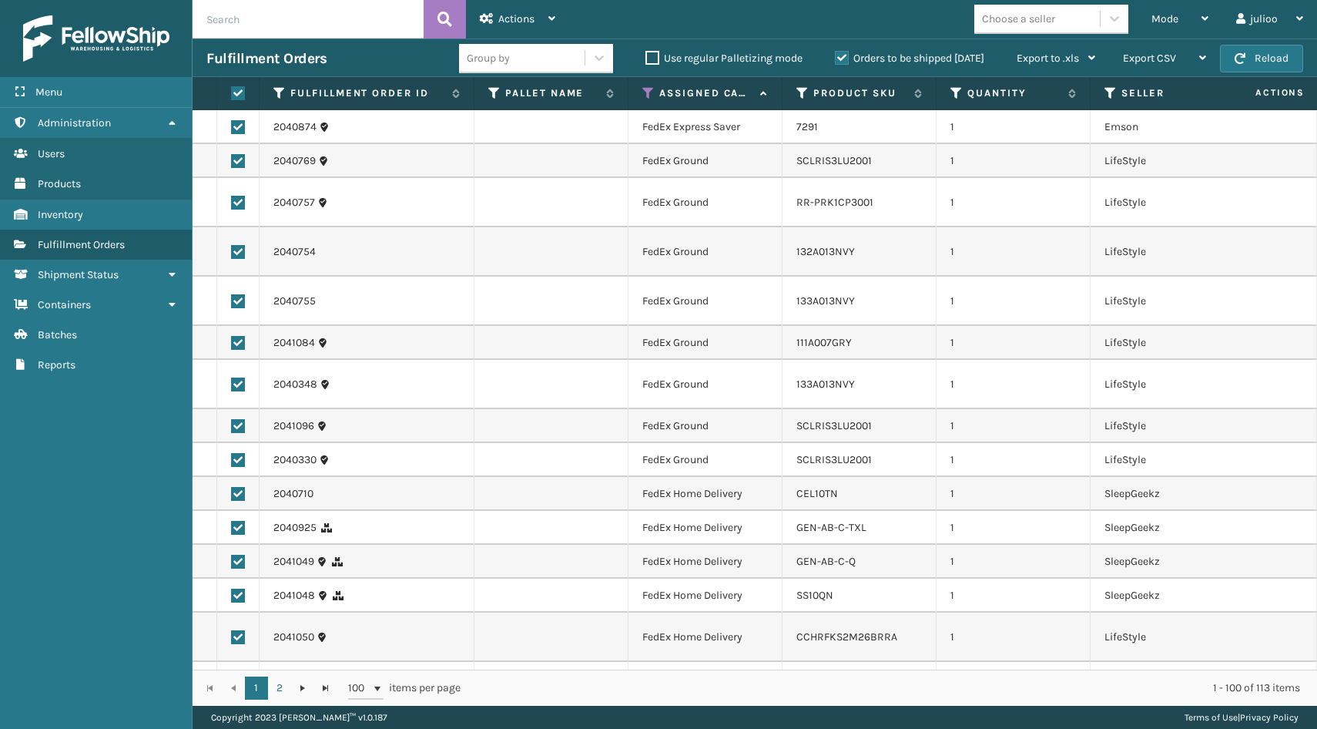
checkbox input "true"
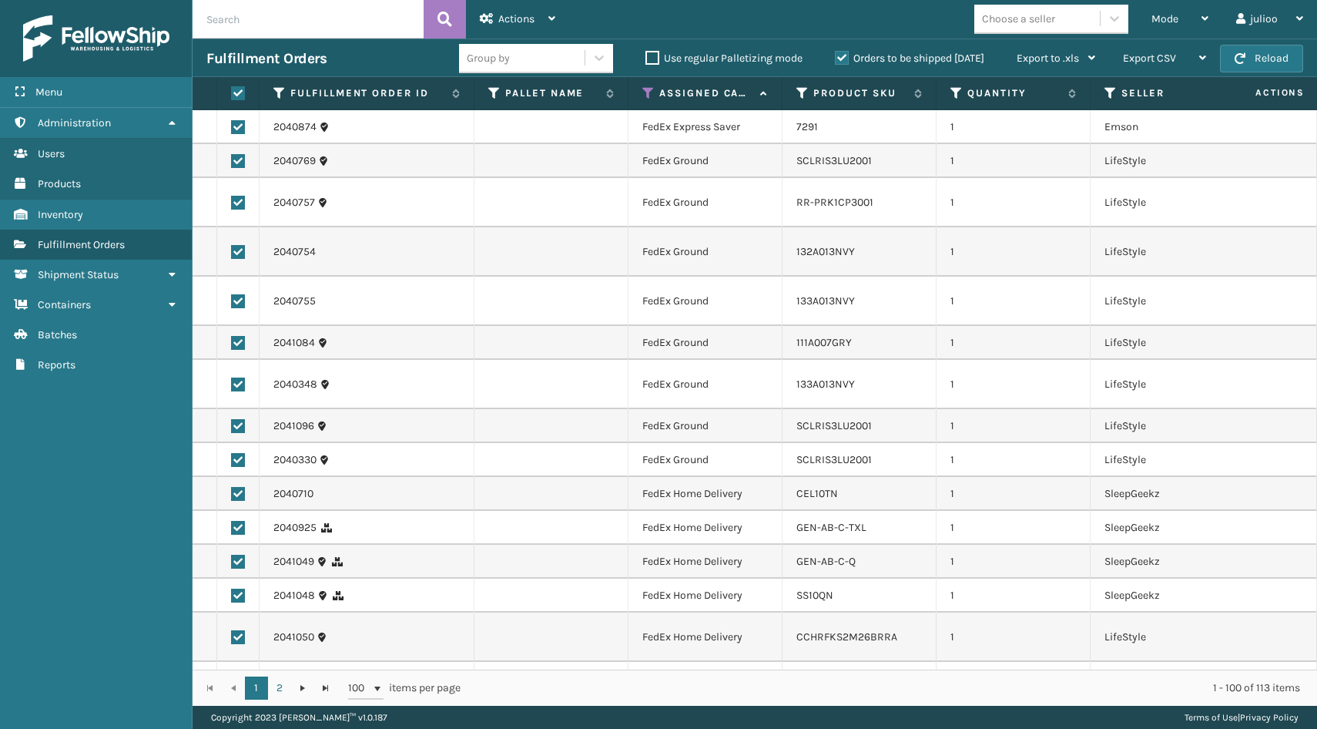
checkbox input "true"
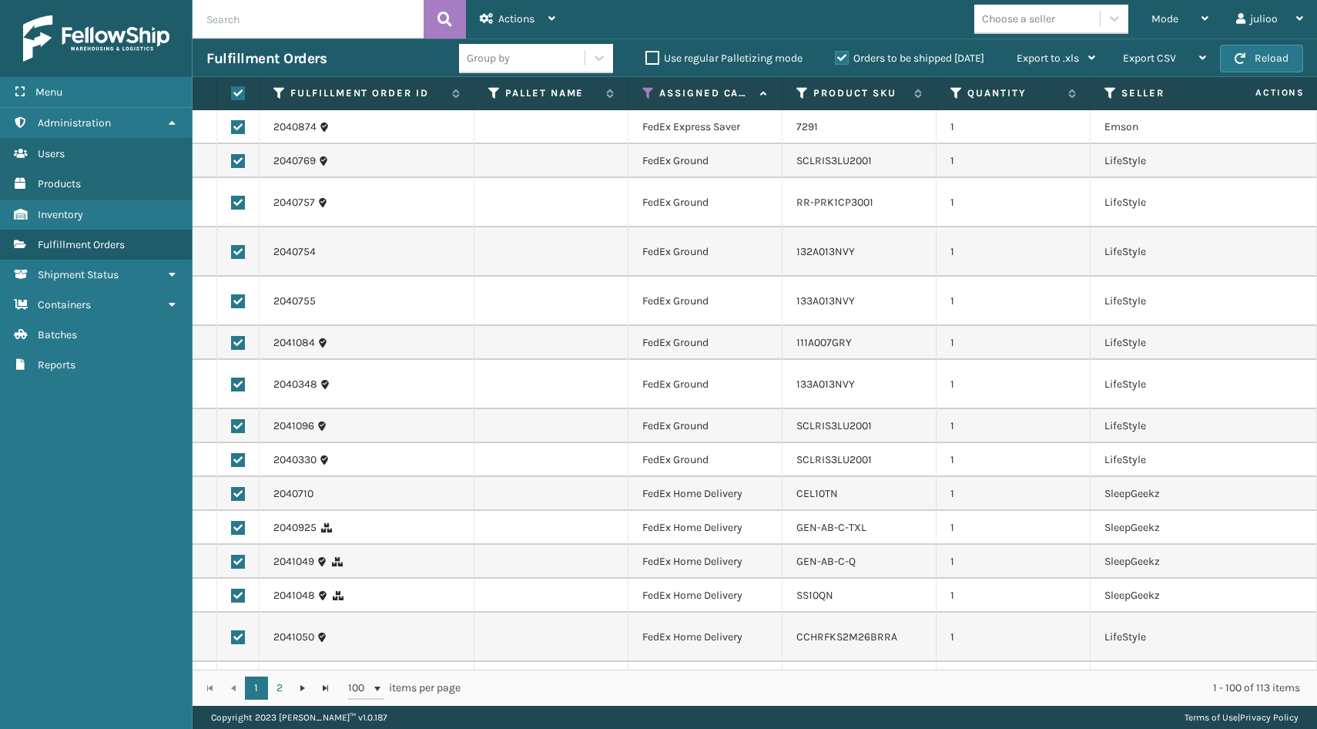
checkbox input "true"
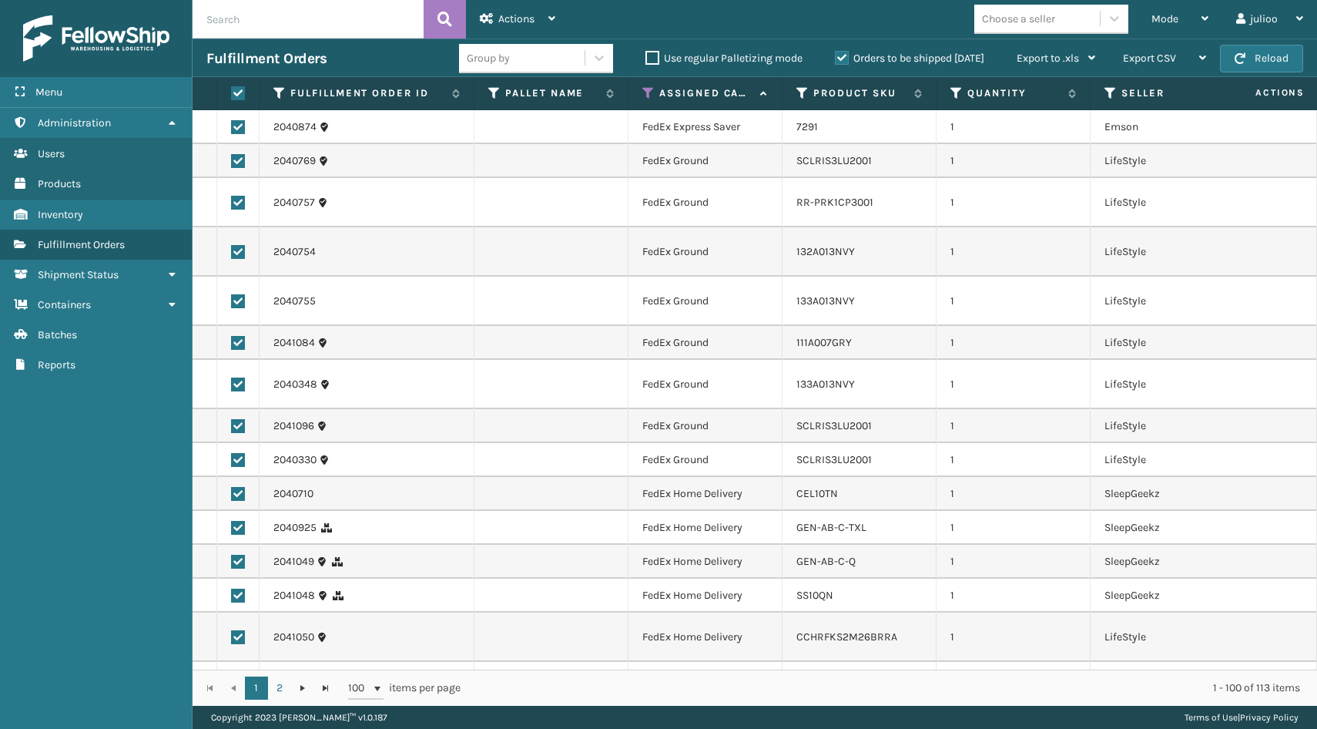
checkbox input "true"
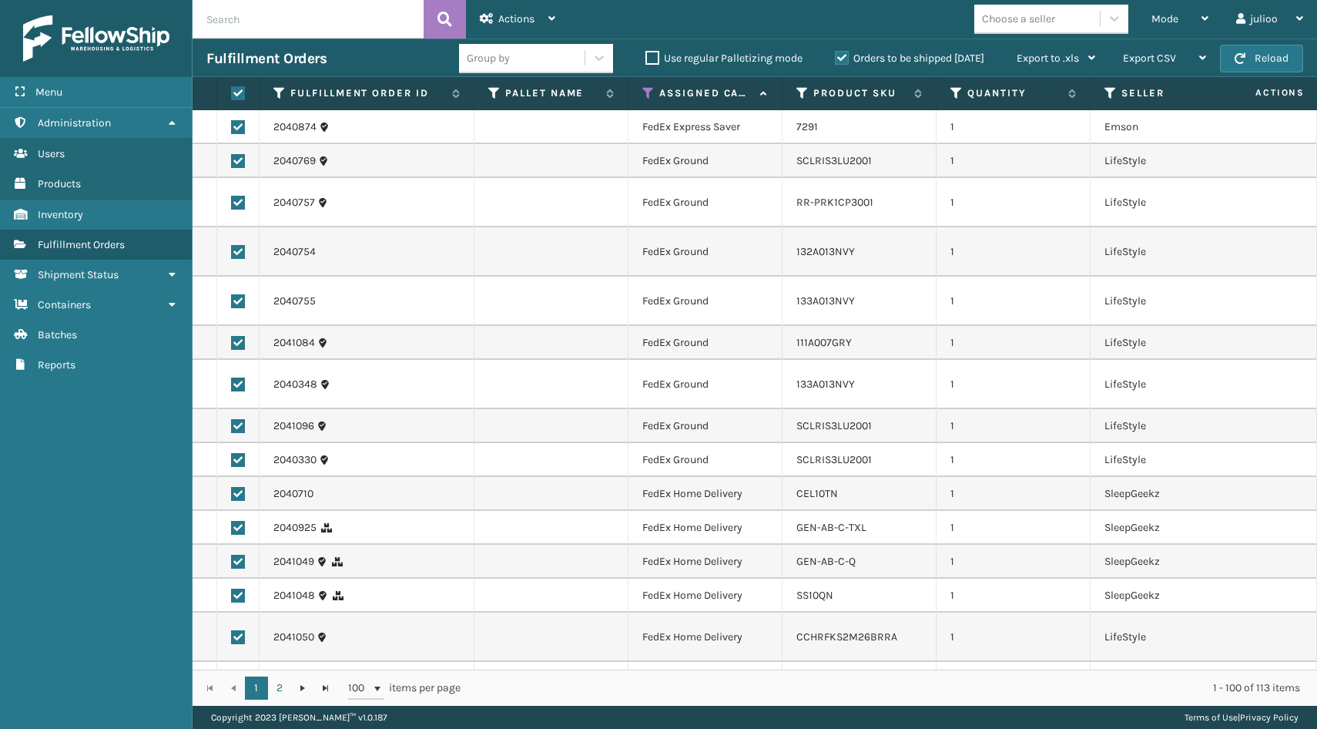
checkbox input "true"
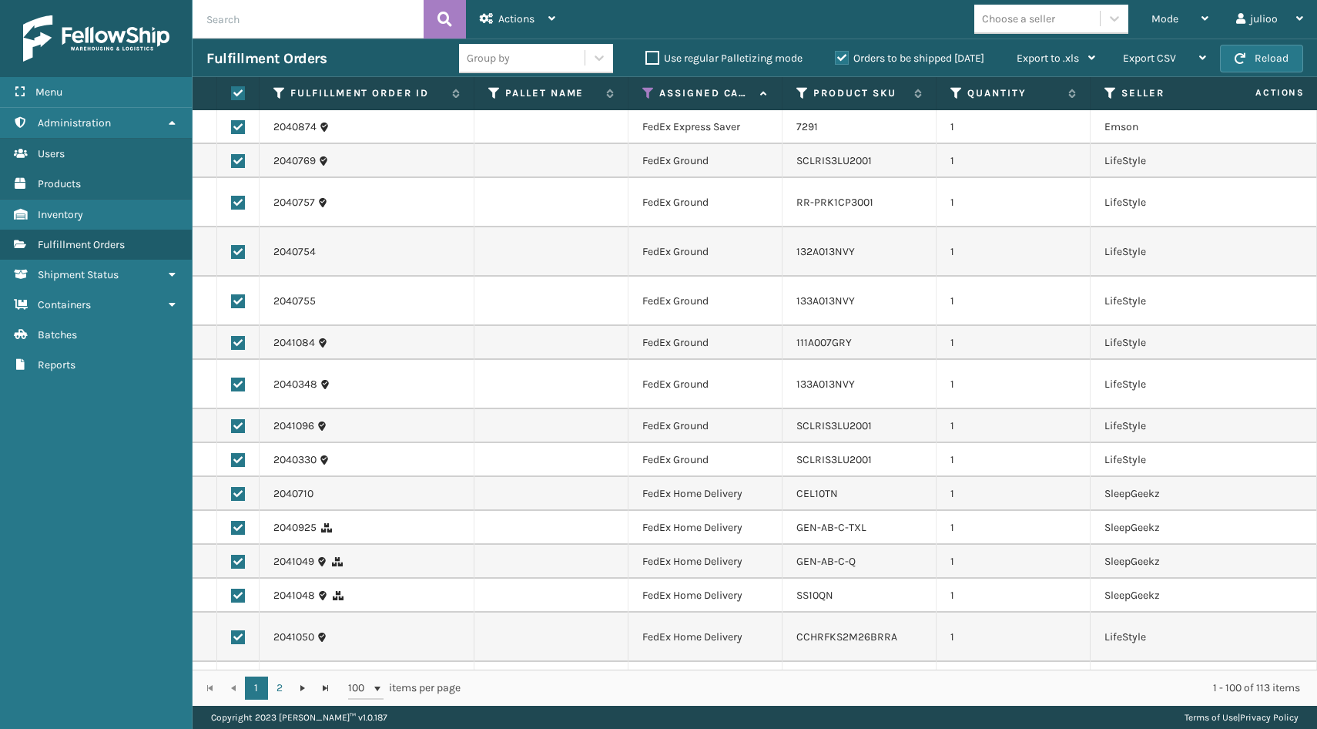
checkbox input "true"
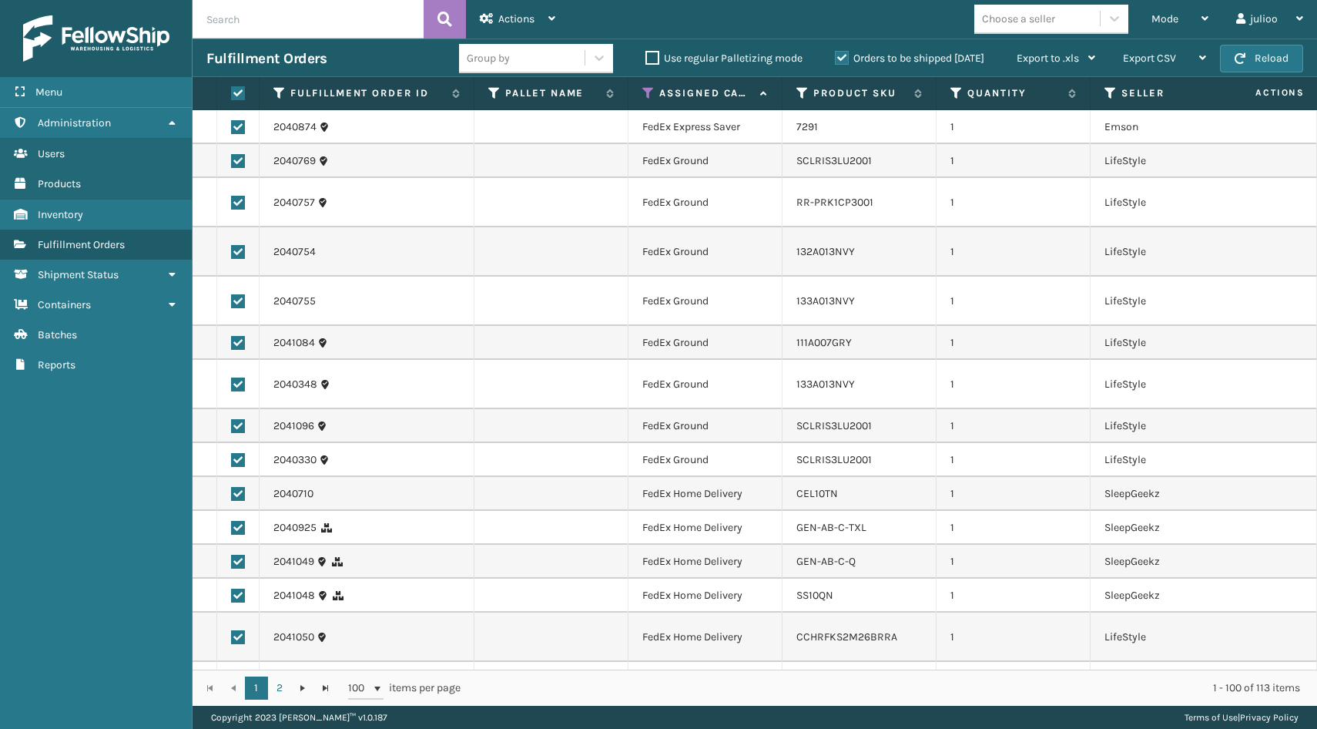
checkbox input "true"
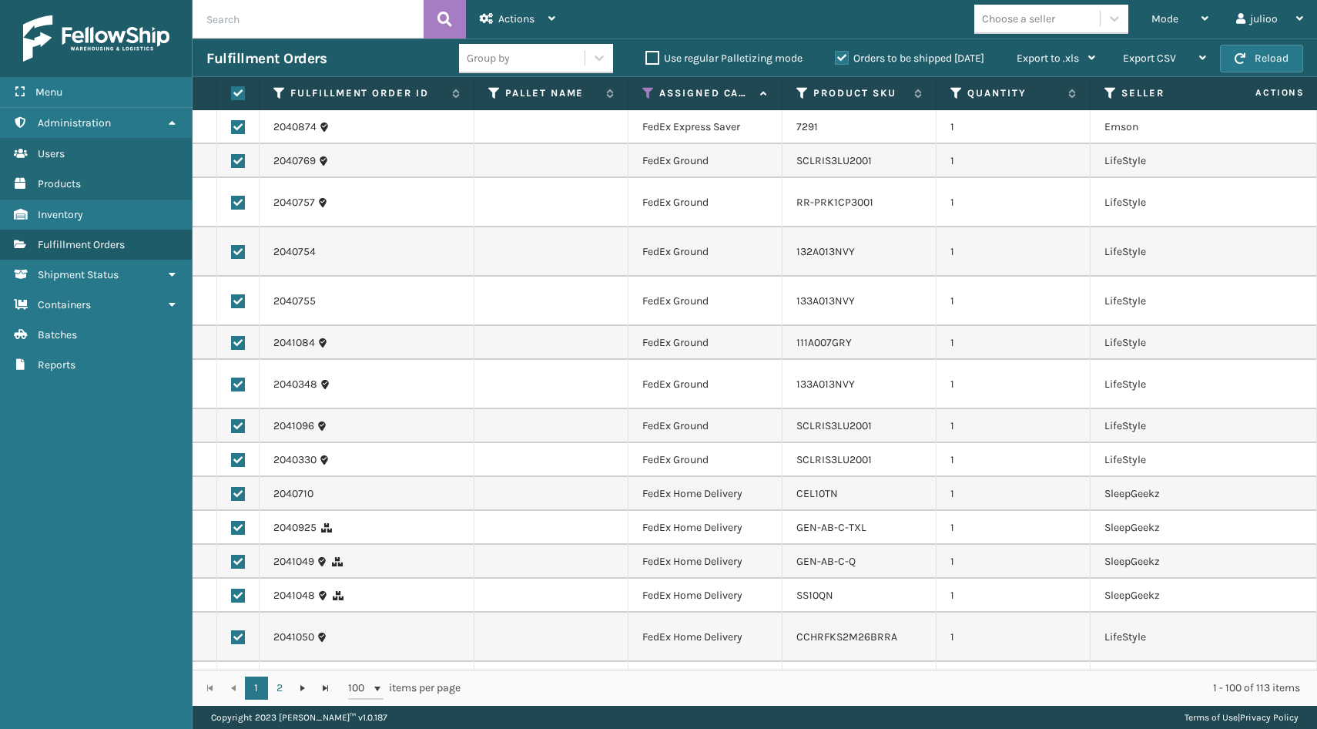
checkbox input "true"
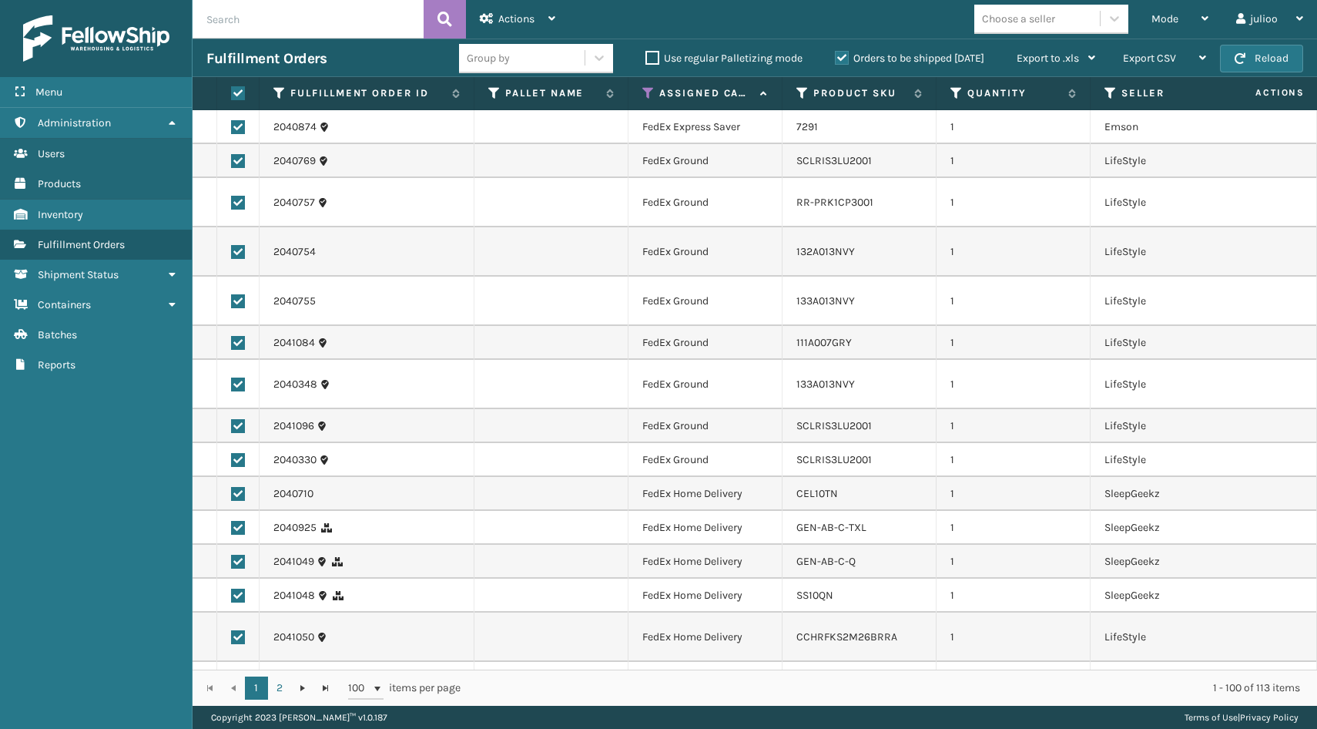
checkbox input "true"
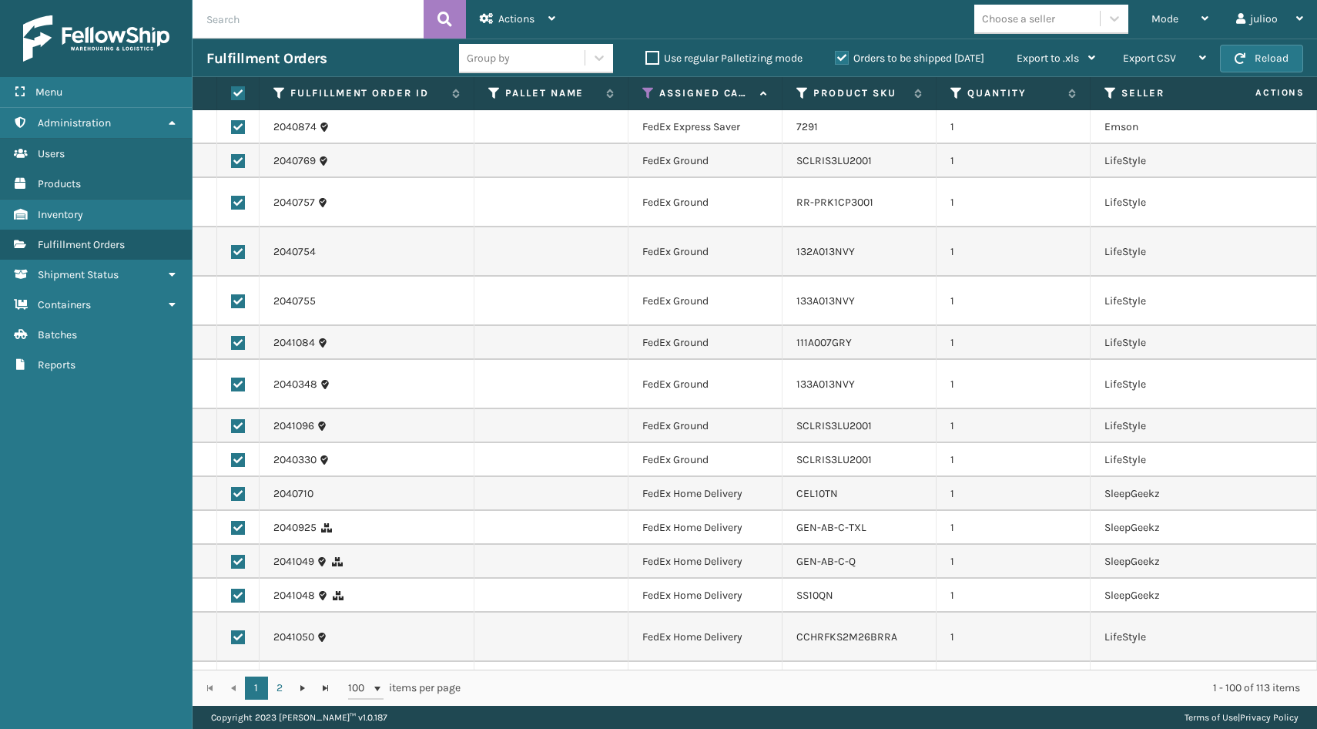
checkbox input "true"
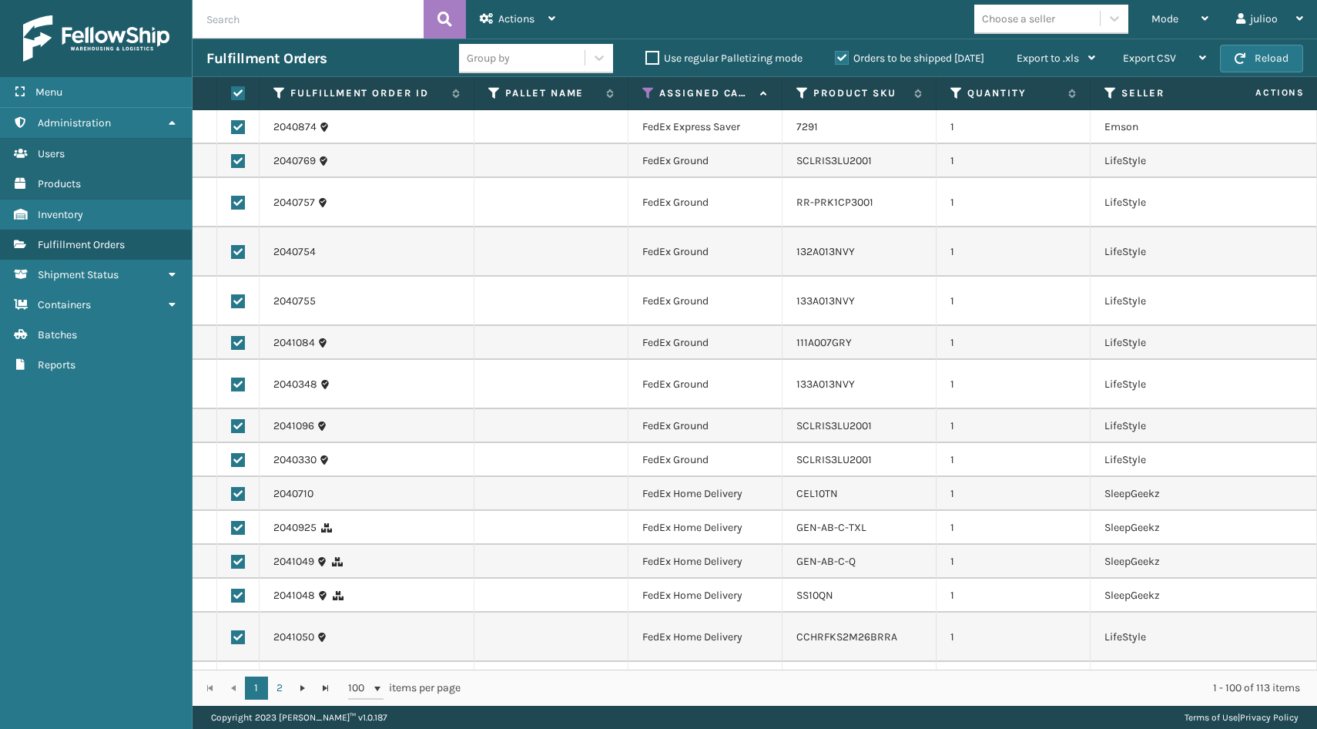
checkbox input "true"
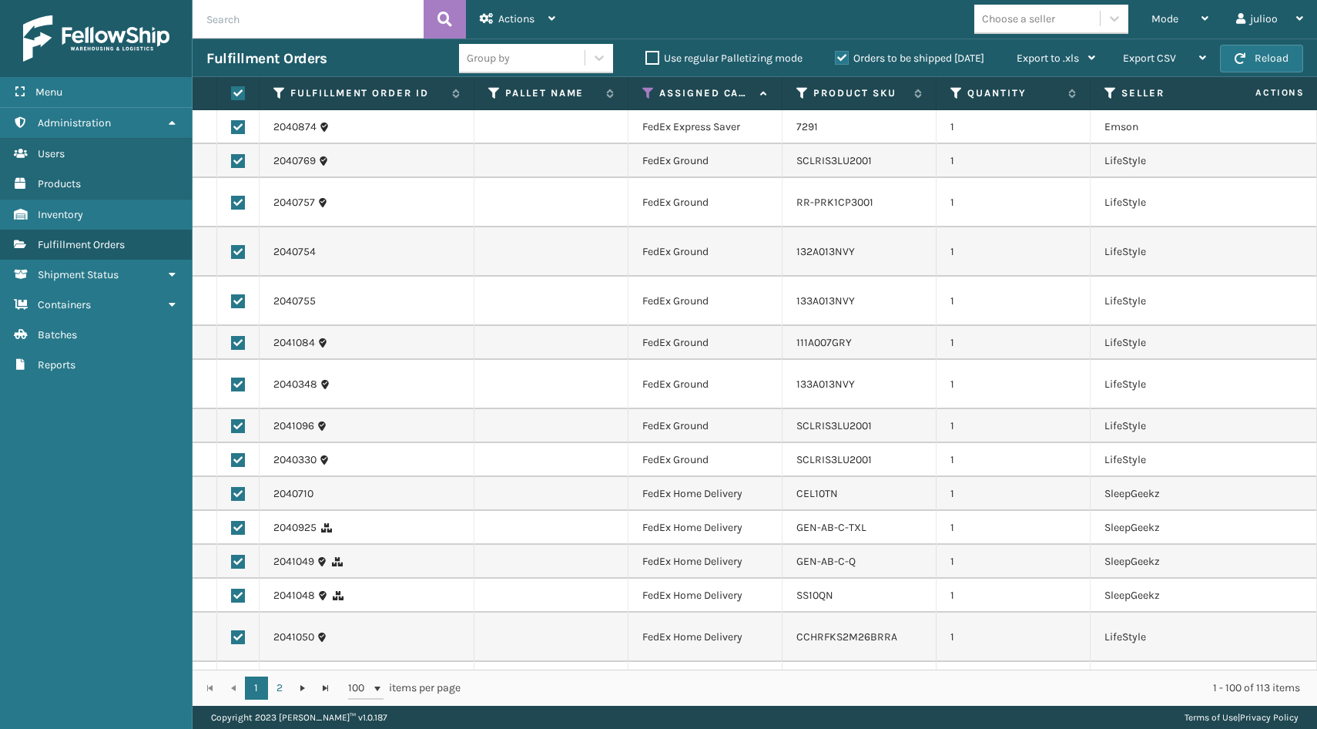
checkbox input "true"
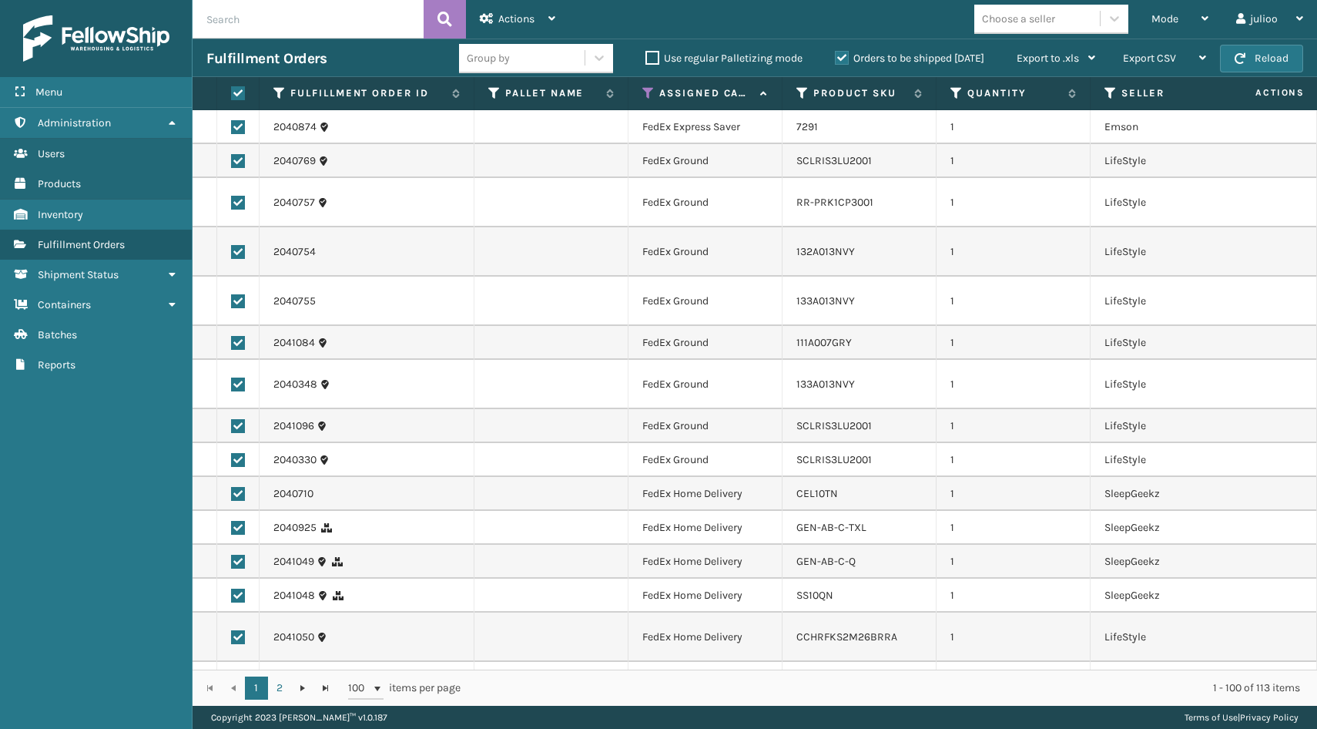
checkbox input "true"
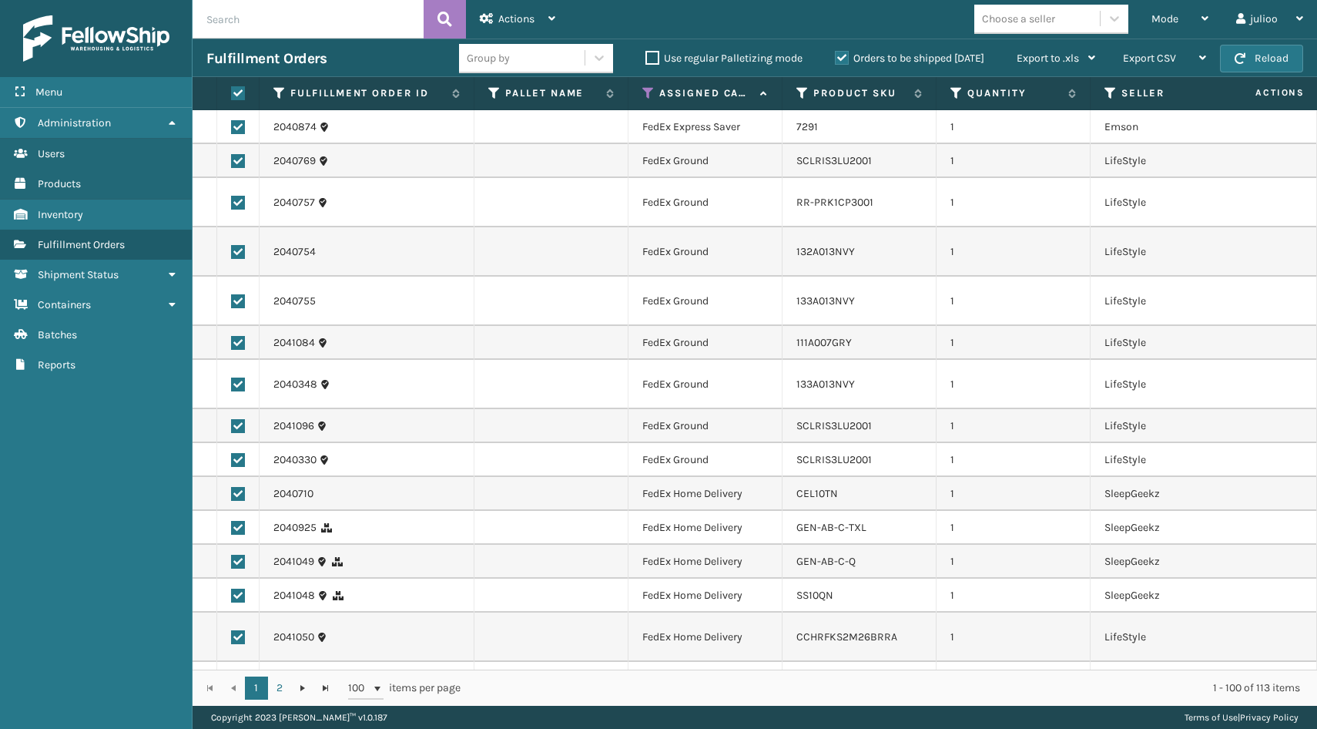
checkbox input "true"
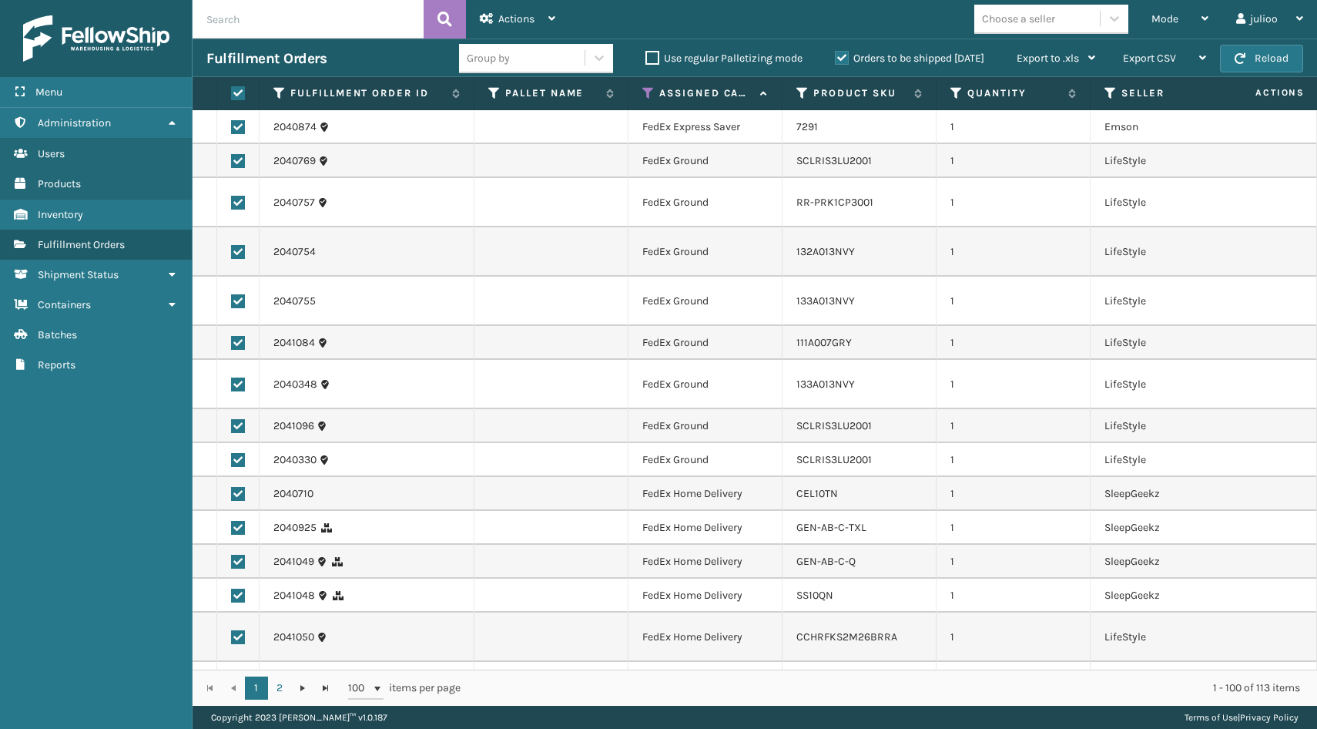
checkbox input "true"
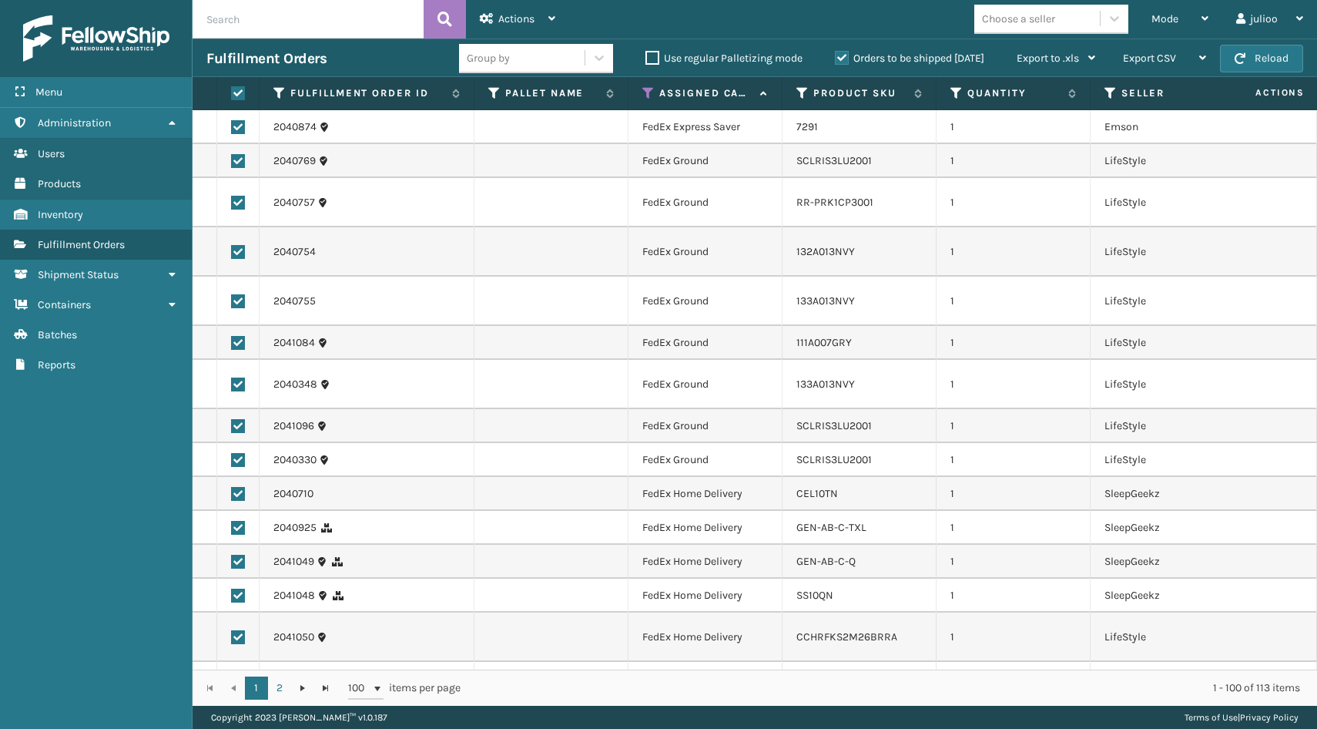
checkbox input "true"
click at [511, 18] on span "Actions" at bounding box center [516, 18] width 36 height 13
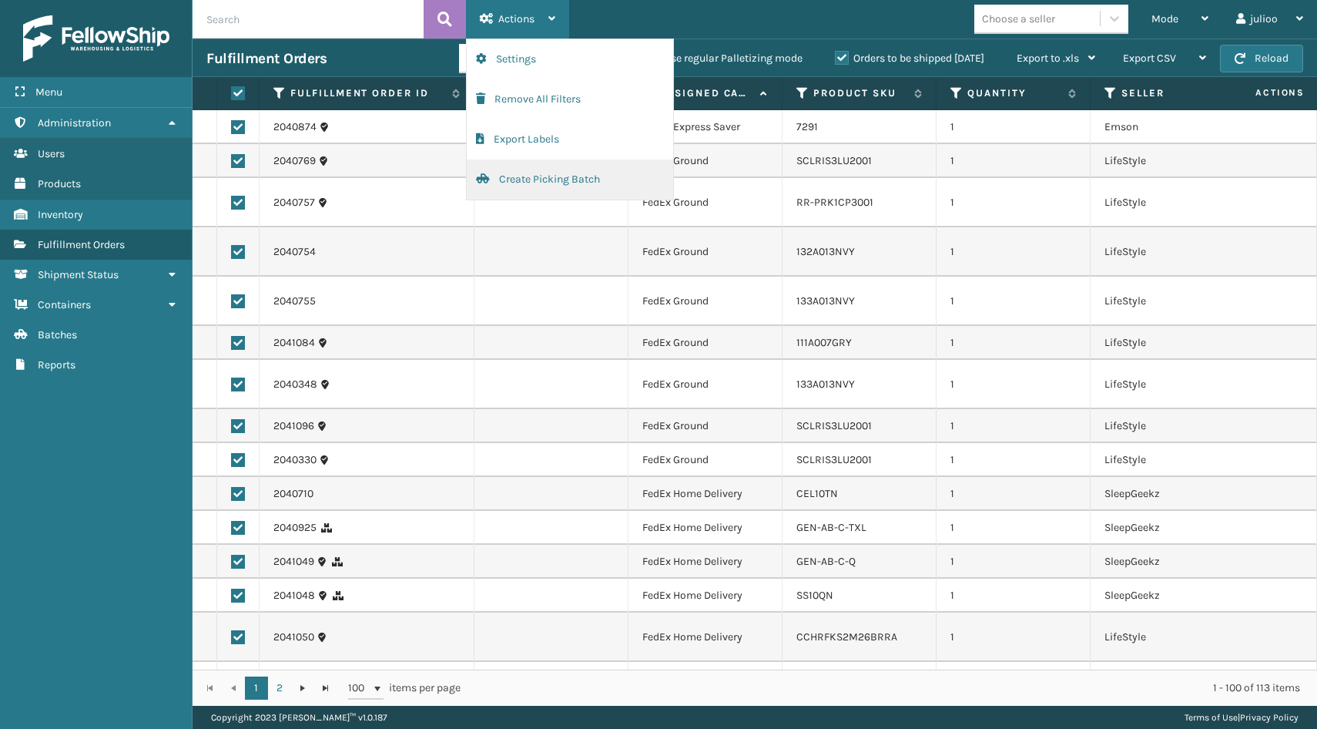
click at [511, 177] on button "Create Picking Batch" at bounding box center [570, 179] width 206 height 40
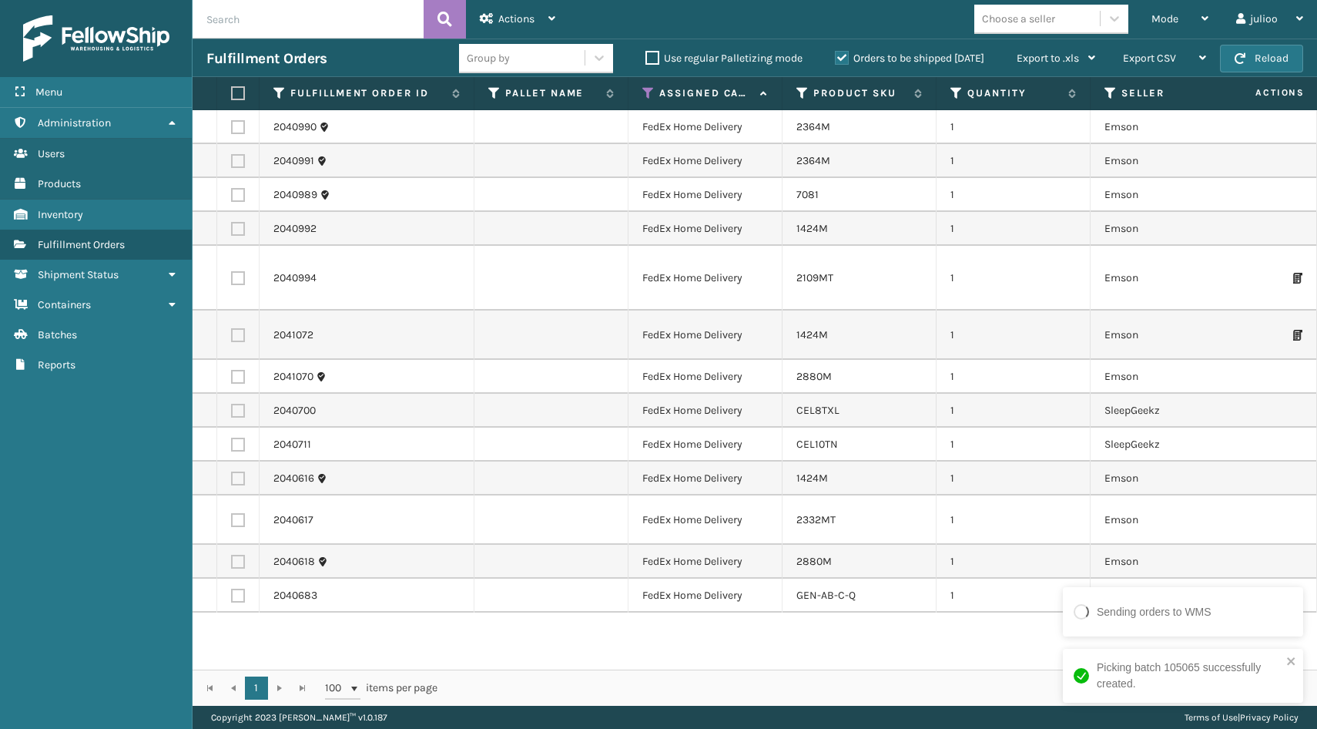
click at [240, 94] on label at bounding box center [235, 93] width 9 height 14
click at [232, 94] on input "checkbox" at bounding box center [231, 94] width 1 height 10
checkbox input "true"
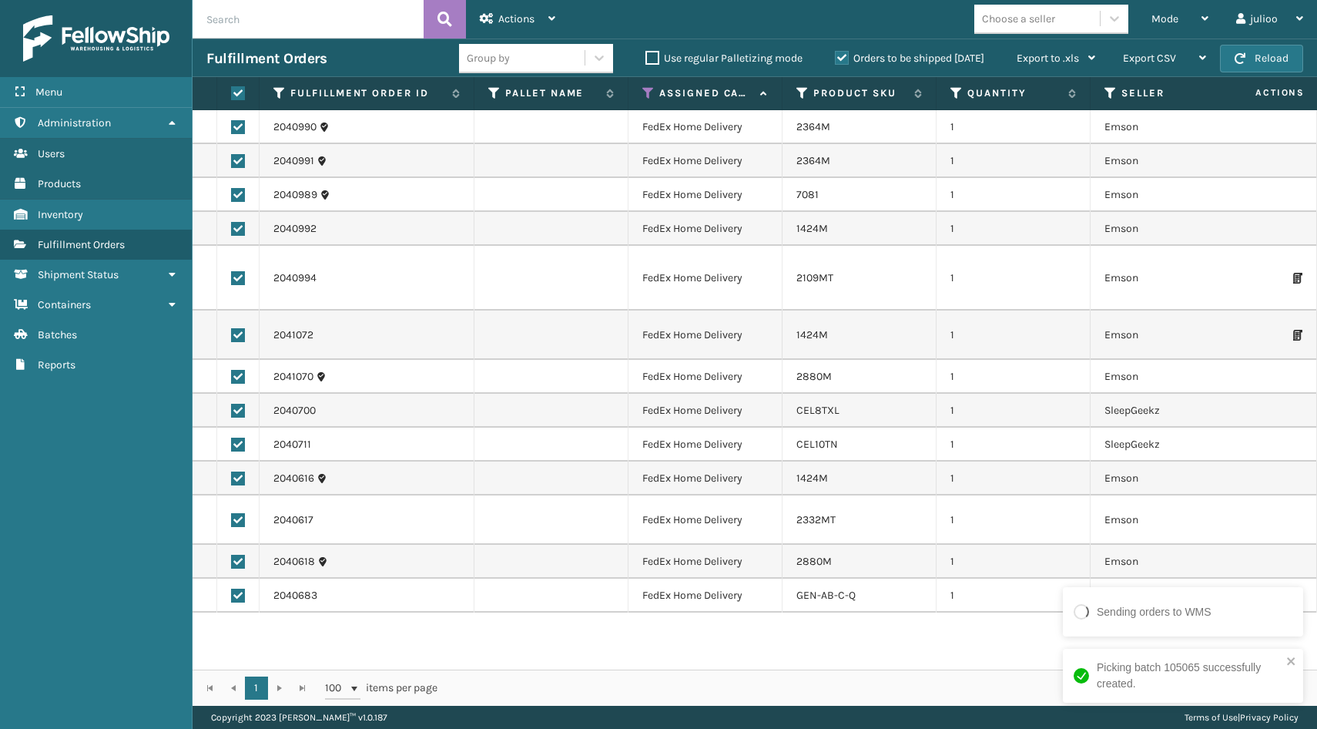
checkbox input "true"
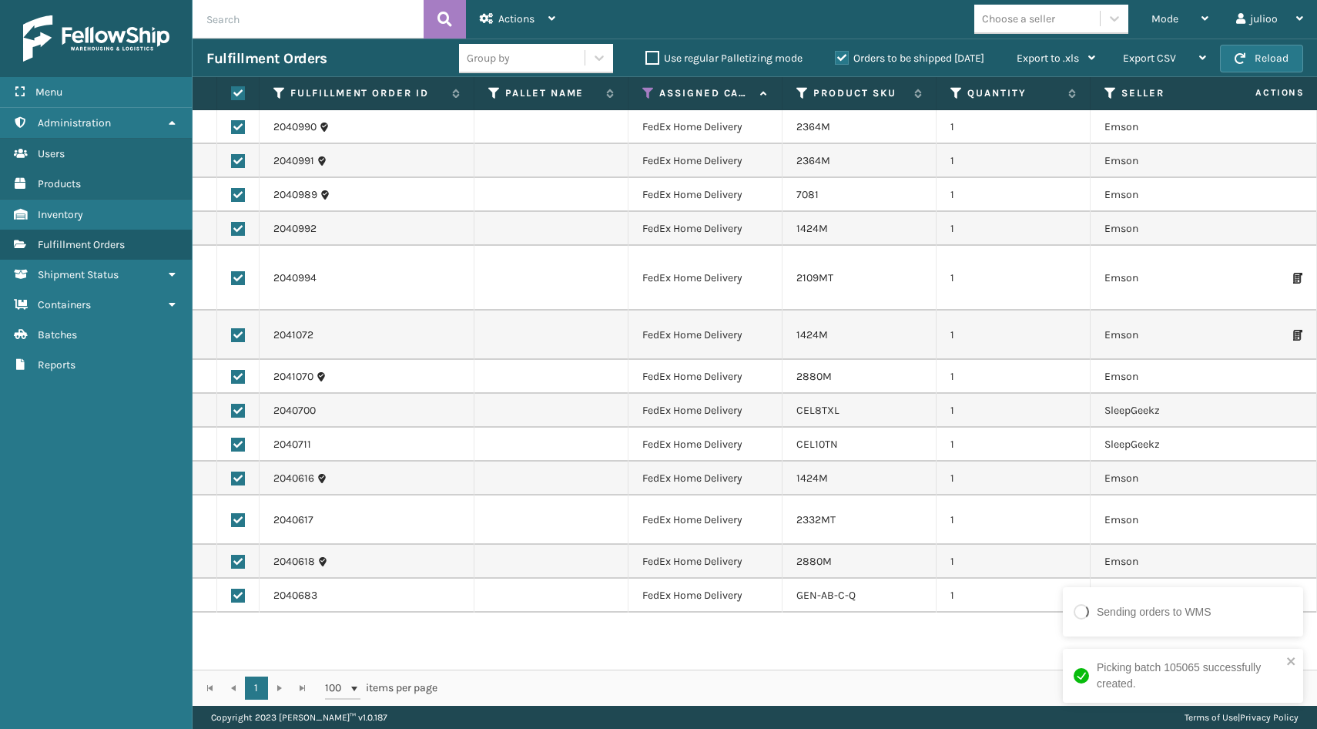
checkbox input "true"
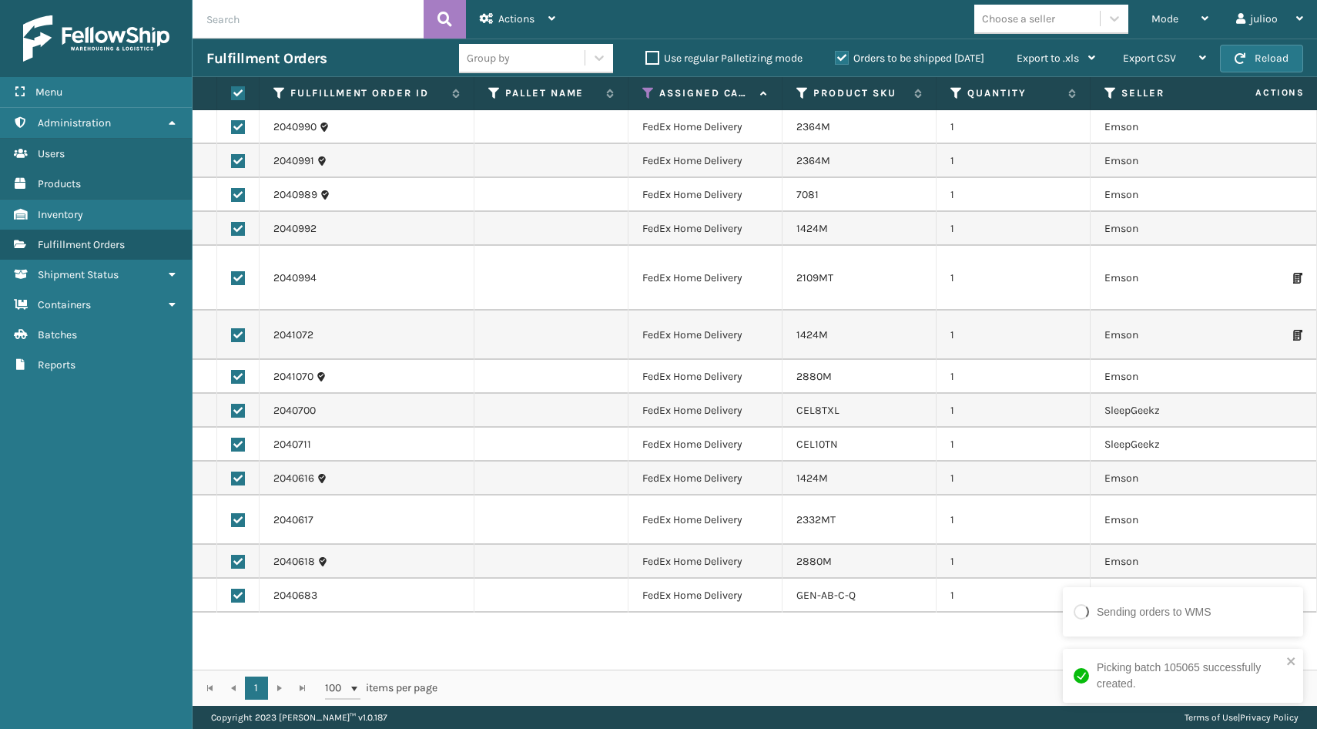
checkbox input "true"
click at [518, 24] on span "Actions" at bounding box center [516, 18] width 36 height 13
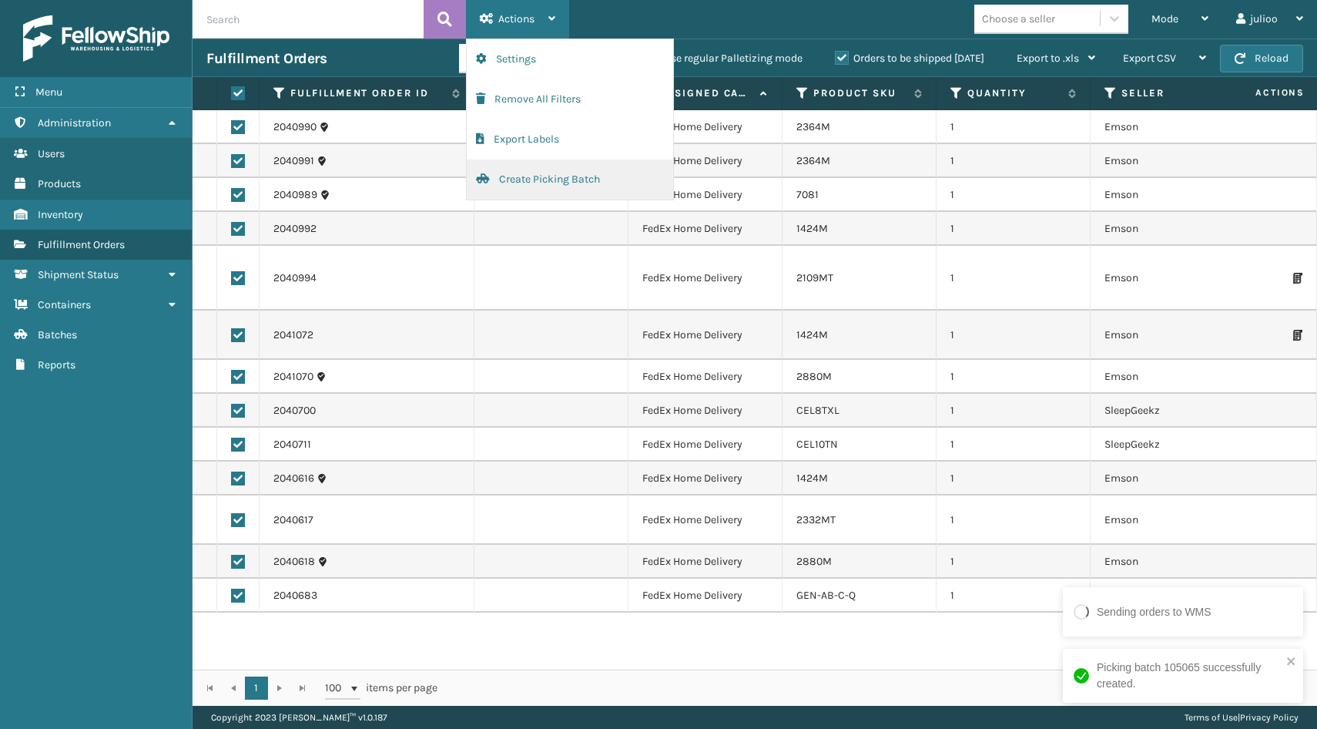
click at [505, 171] on button "Create Picking Batch" at bounding box center [570, 179] width 206 height 40
